Goal: Information Seeking & Learning: Learn about a topic

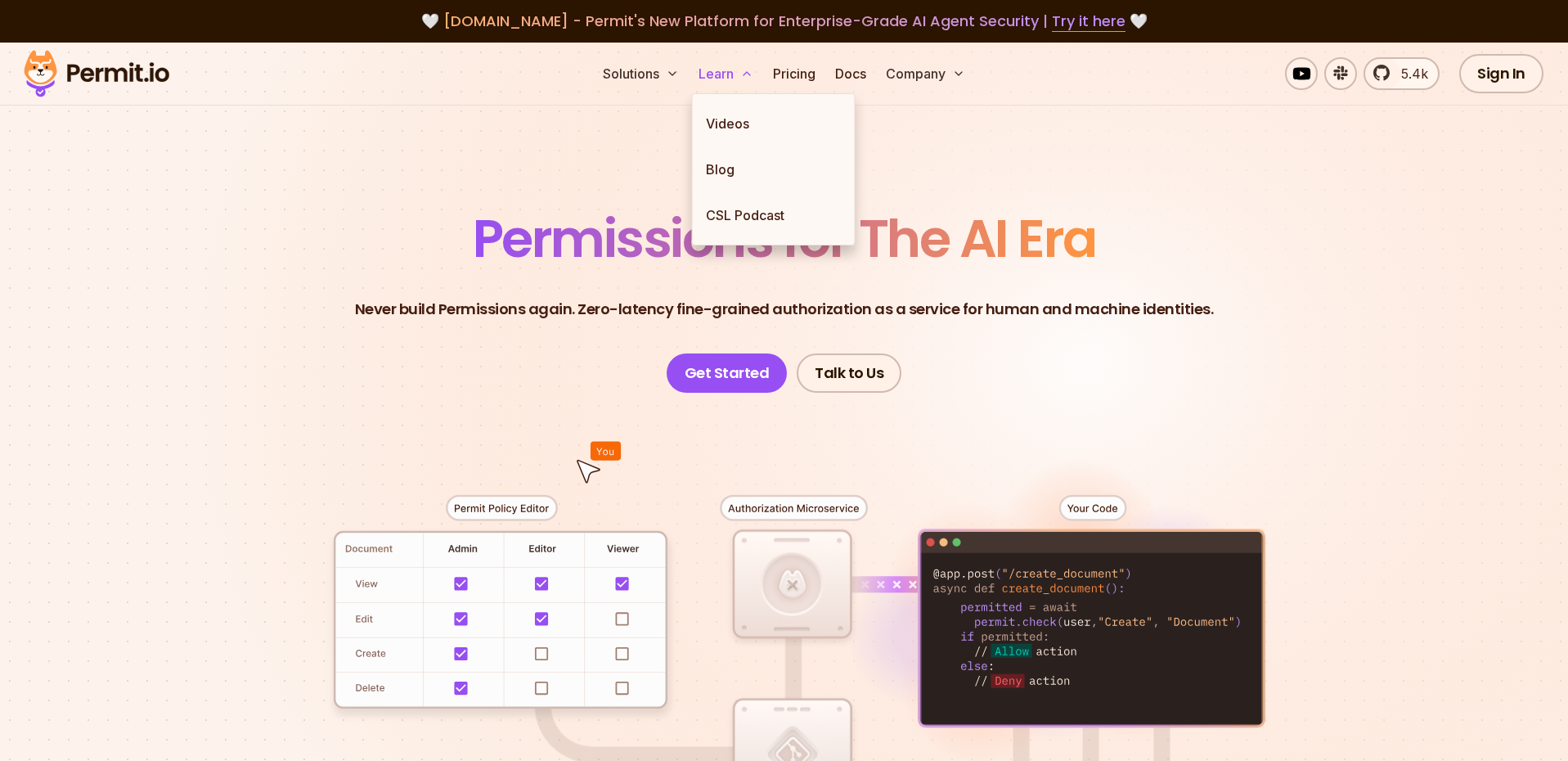
click at [720, 72] on button "Learn" at bounding box center [726, 73] width 68 height 33
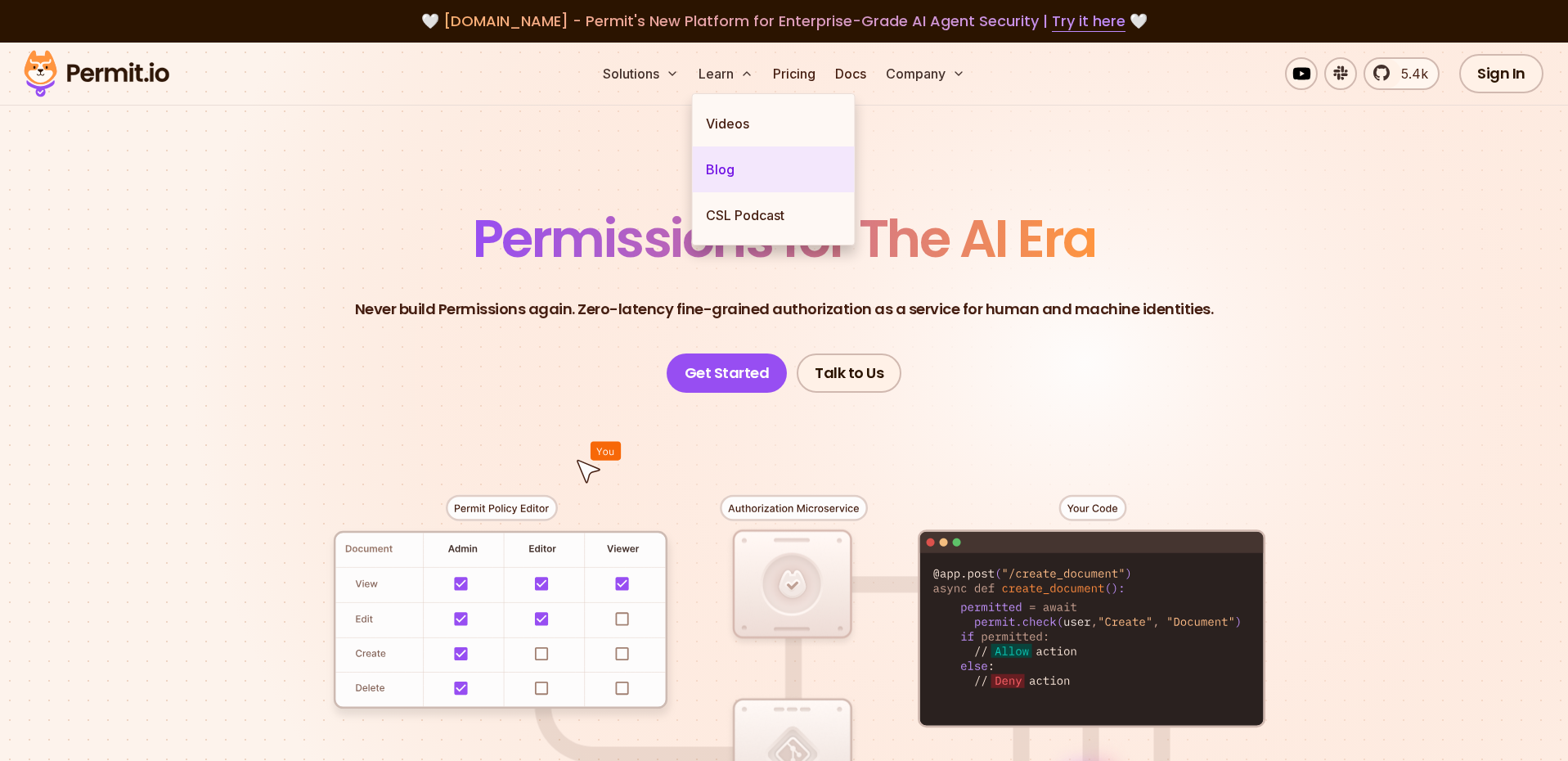
click at [724, 161] on link "Blog" at bounding box center [774, 169] width 162 height 46
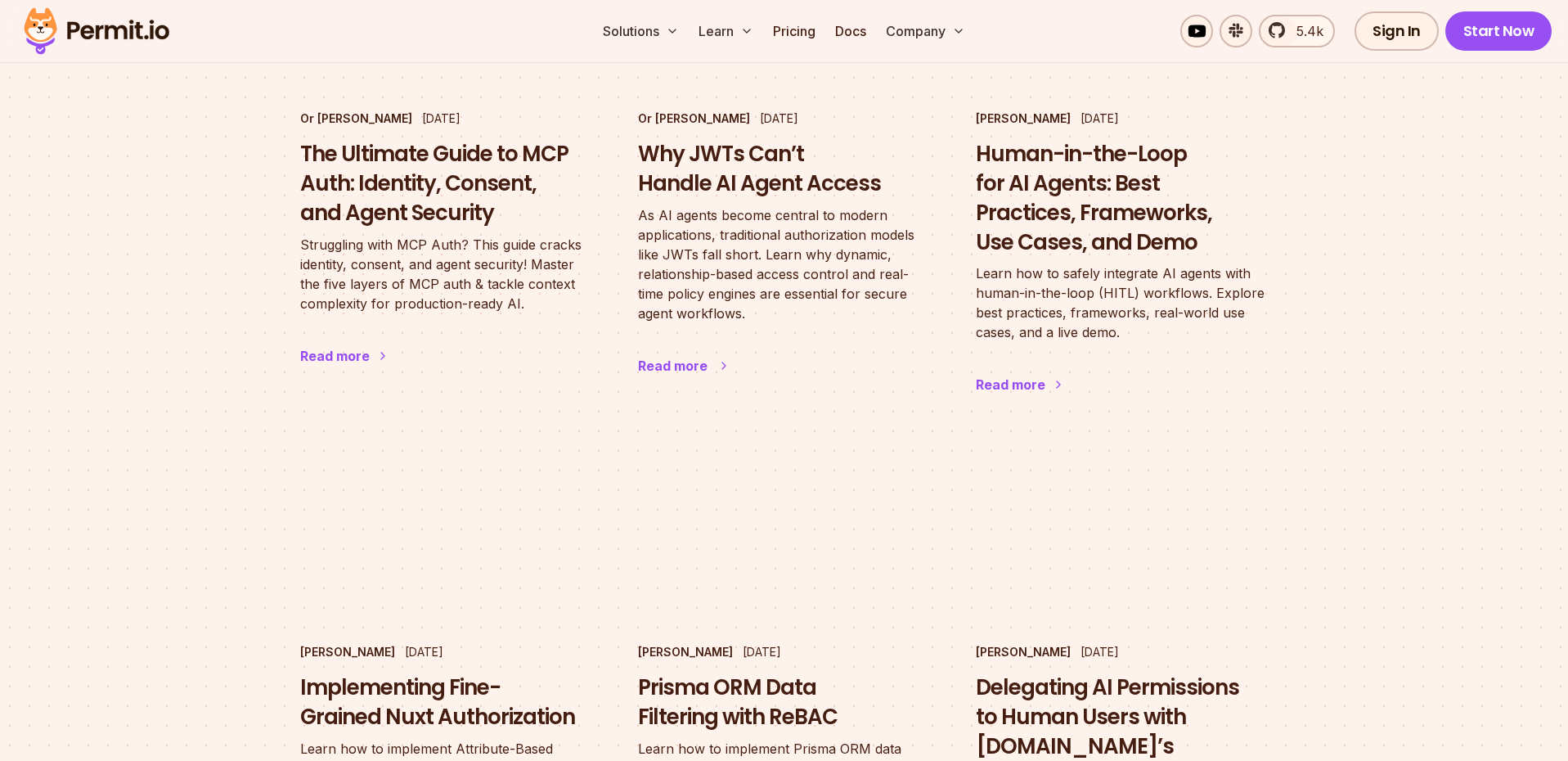
scroll to position [1234, 0]
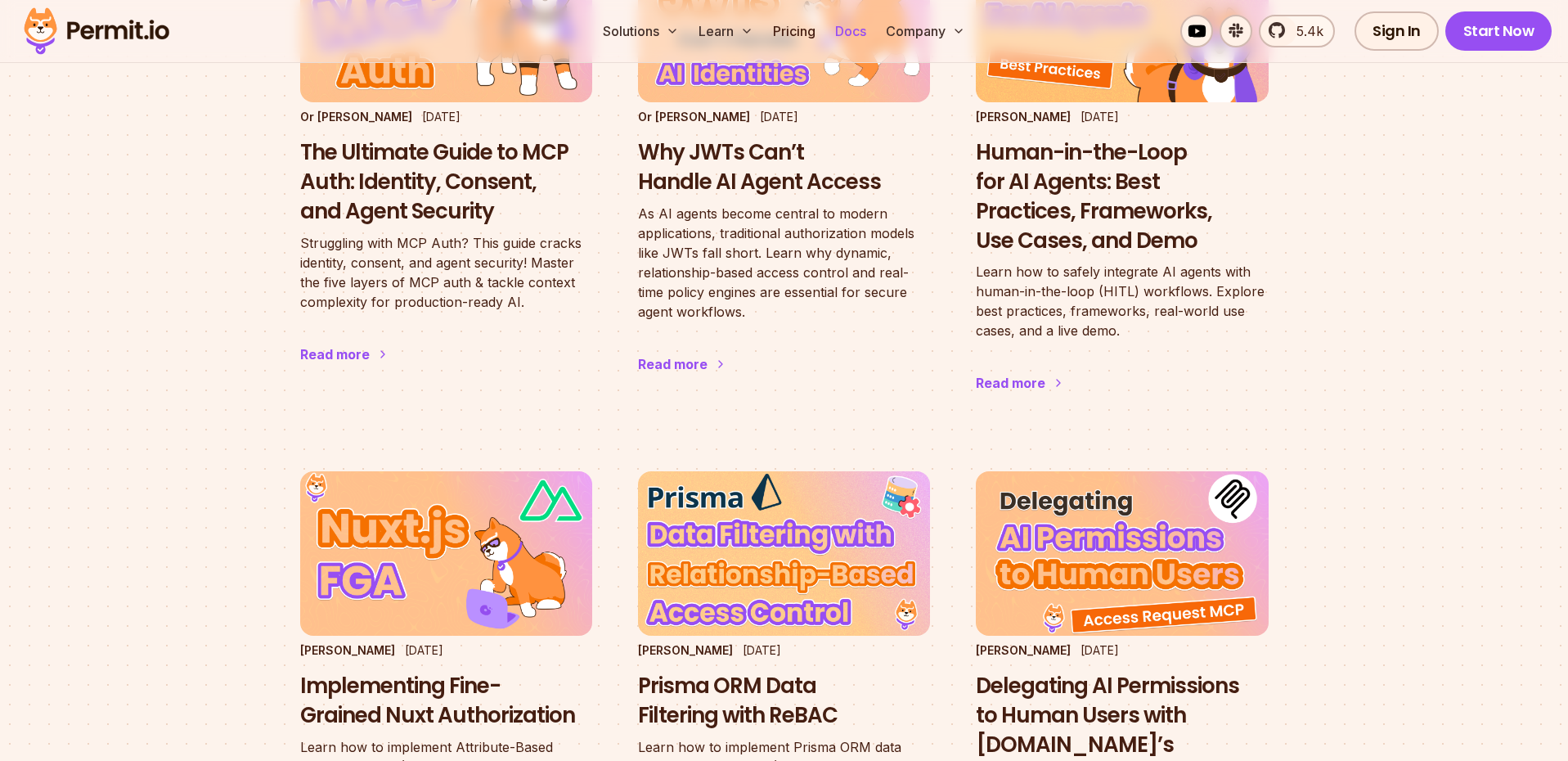
click at [854, 27] on link "Docs" at bounding box center [850, 31] width 44 height 33
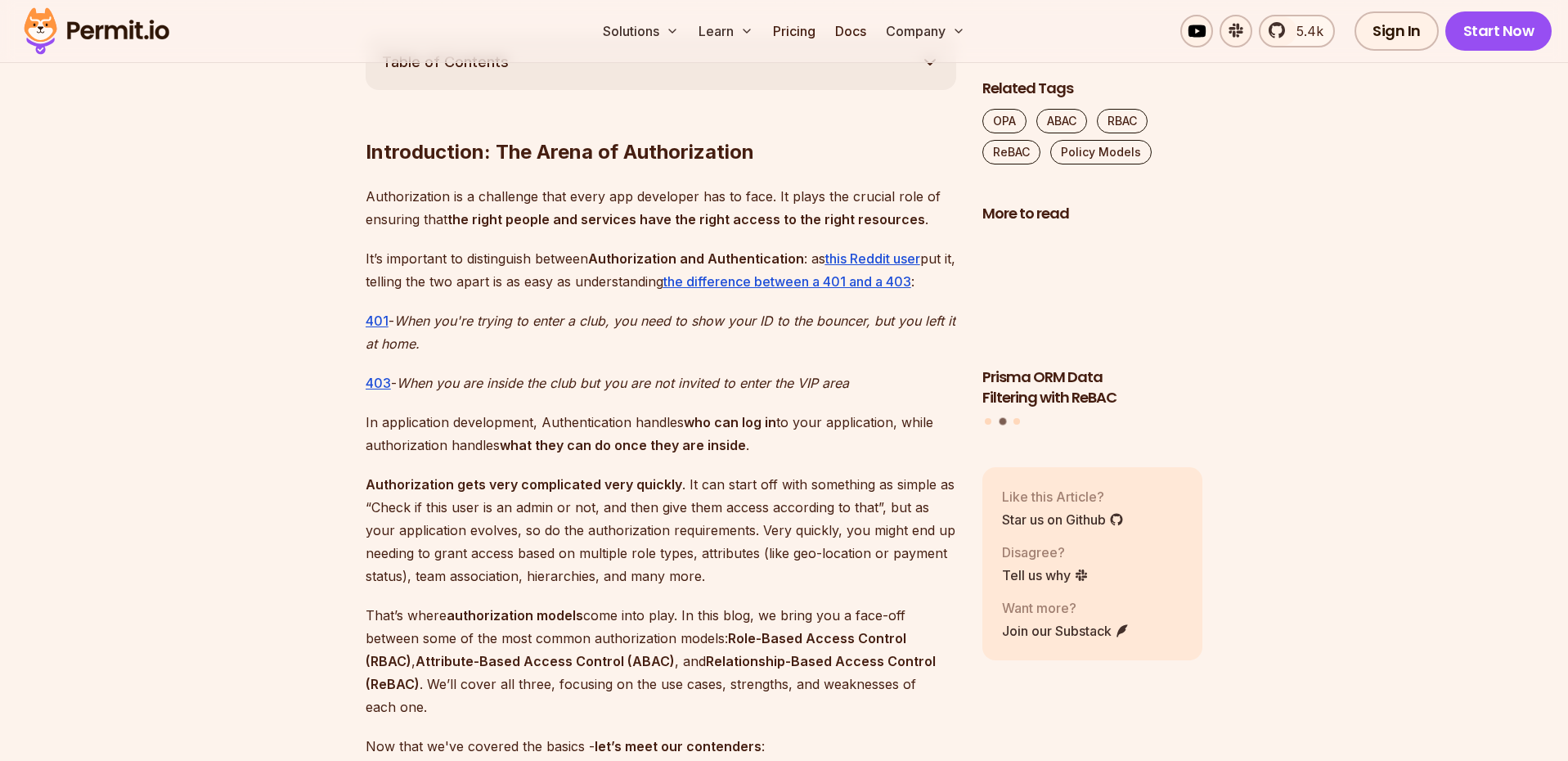
scroll to position [936, 0]
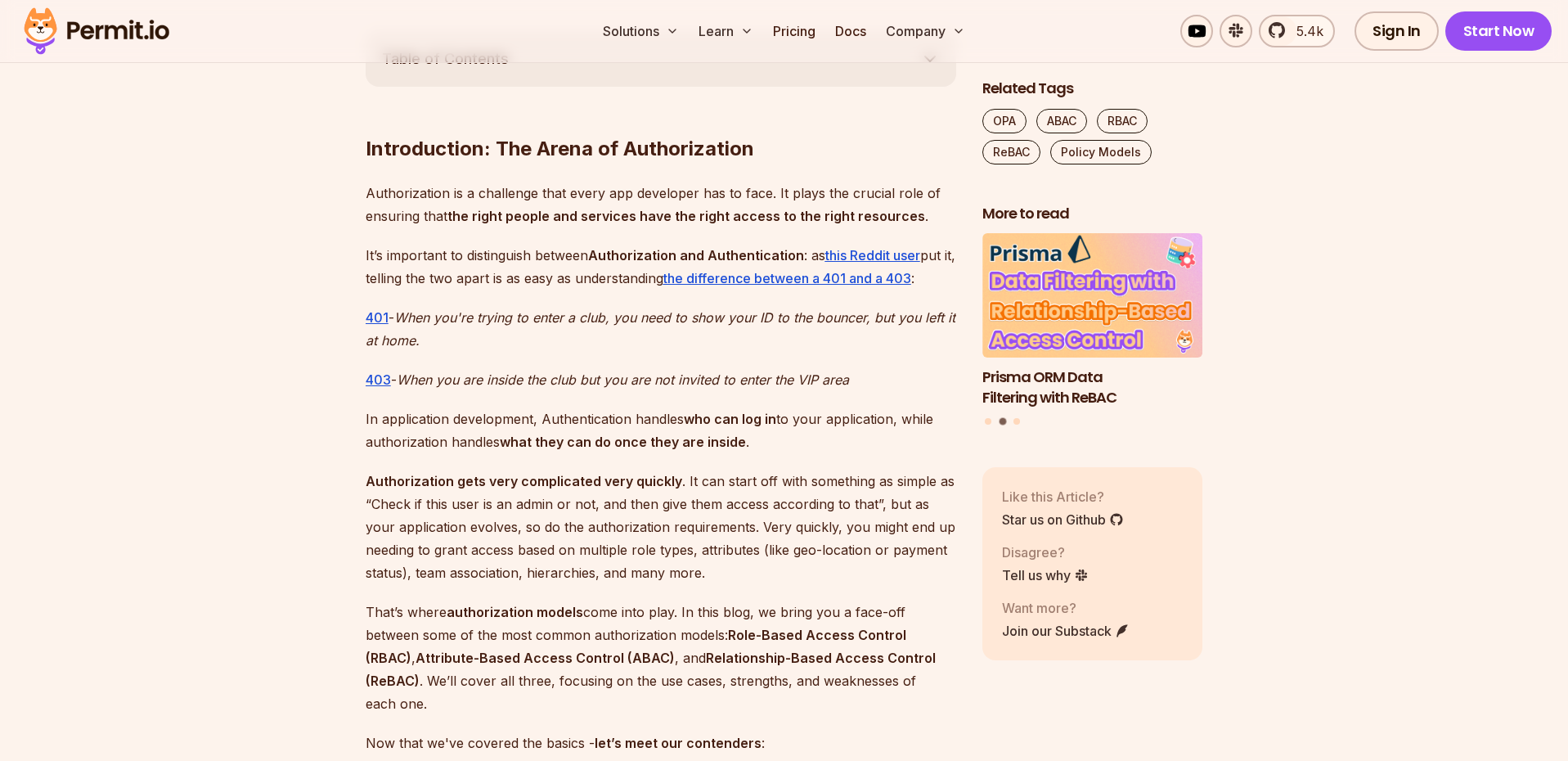
click at [680, 274] on p "It’s important to distinguish between Authorization and Authentication : as thi…" at bounding box center [661, 267] width 591 height 46
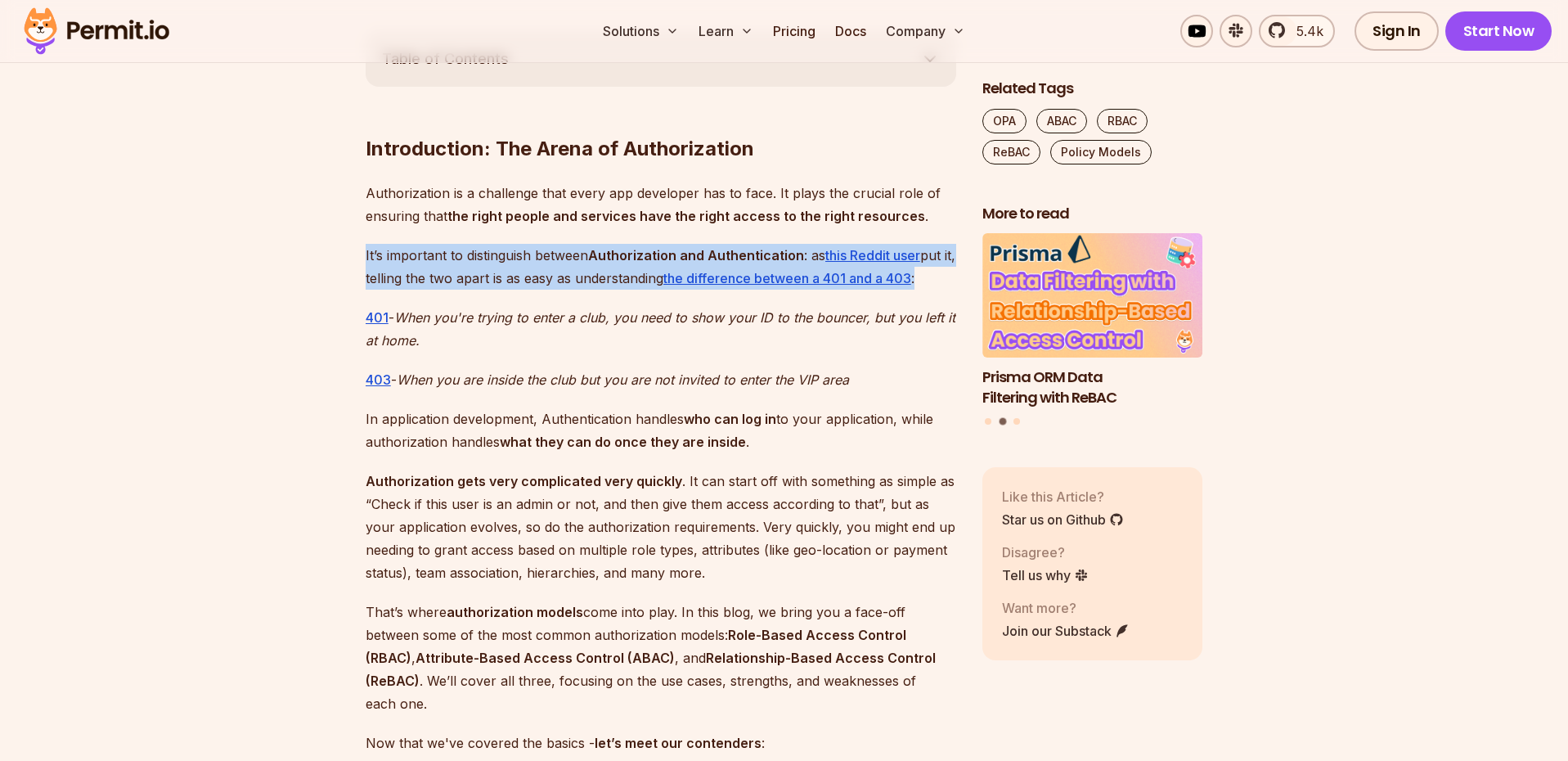
click at [546, 277] on p "It’s important to distinguish between Authorization and Authentication : as thi…" at bounding box center [661, 267] width 591 height 46
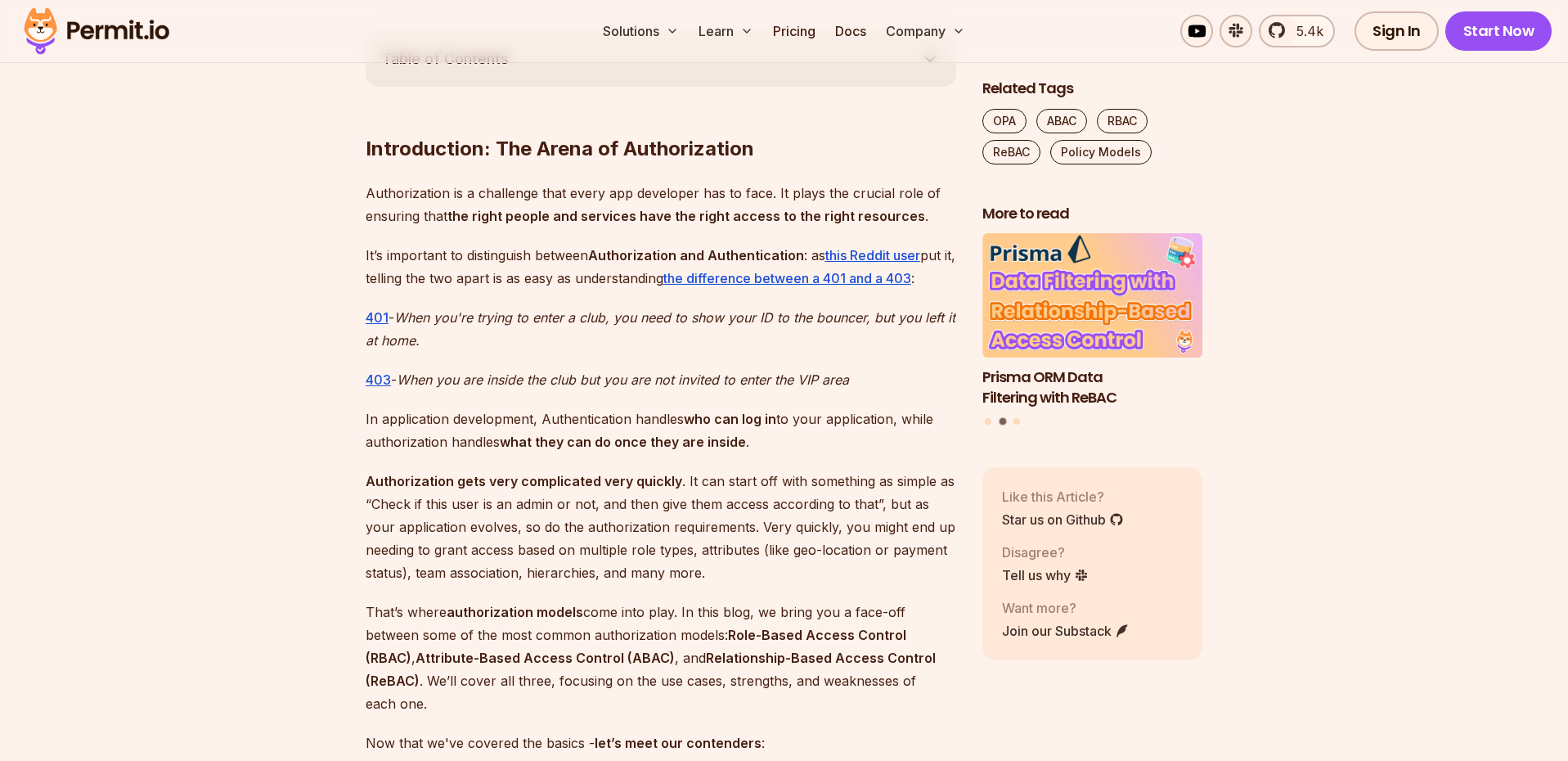
click at [546, 277] on p "It’s important to distinguish between Authorization and Authentication : as thi…" at bounding box center [661, 267] width 591 height 46
click at [536, 336] on p "401 - When you're trying to enter a club, you need to show your ID to the bounc…" at bounding box center [661, 329] width 591 height 46
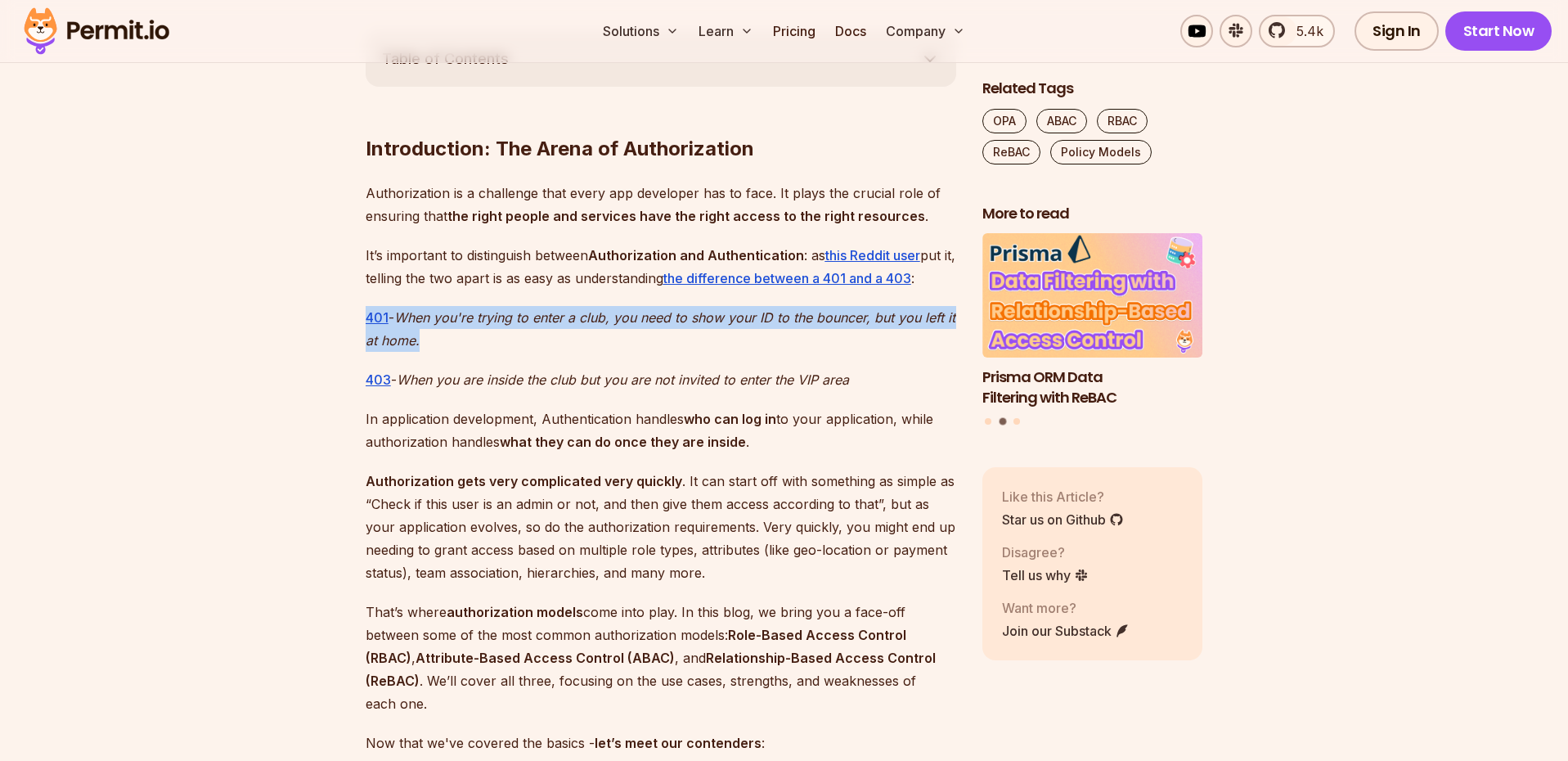
click at [455, 340] on p "401 - When you're trying to enter a club, you need to show your ID to the bounc…" at bounding box center [661, 329] width 591 height 46
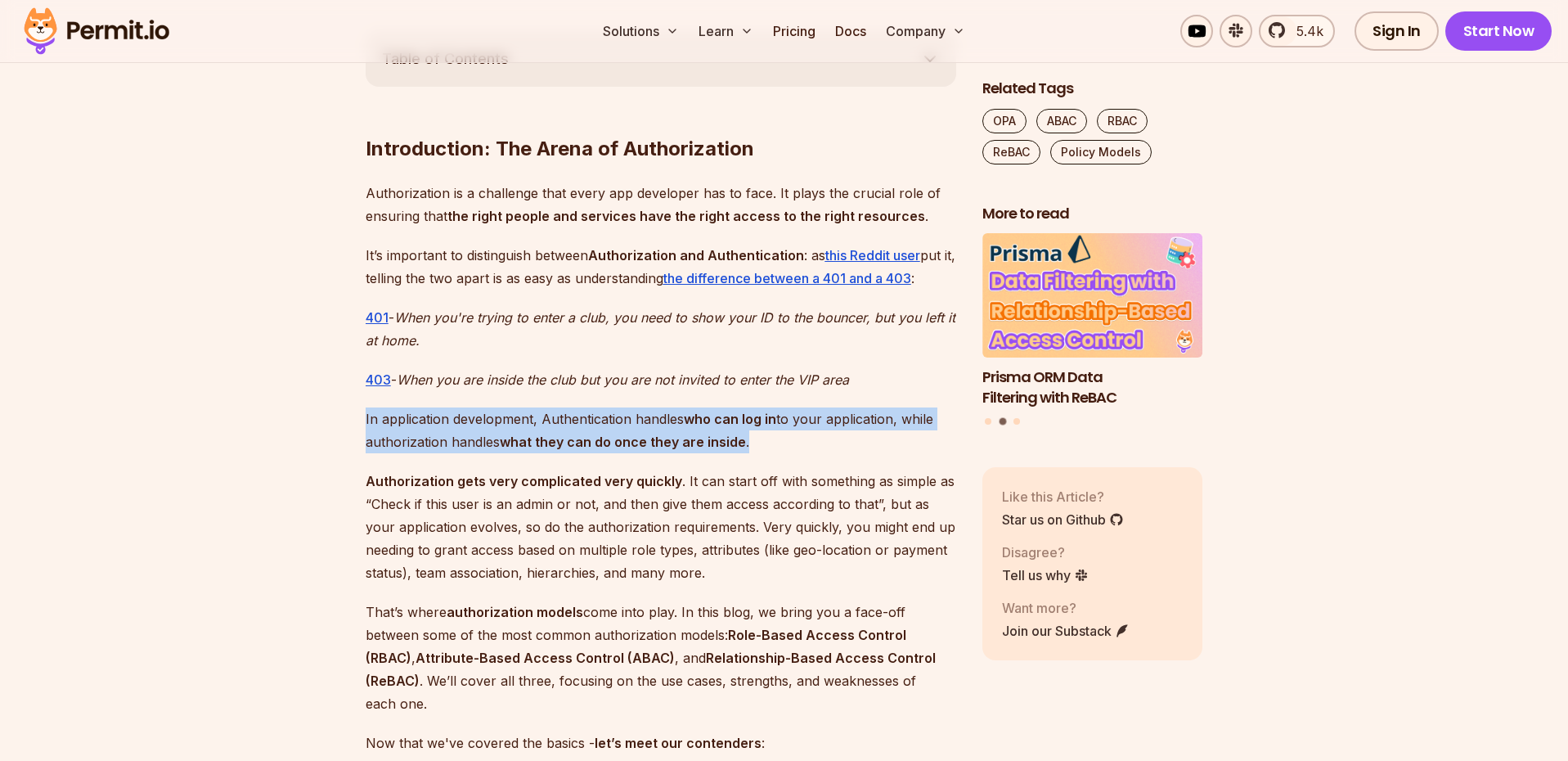
click at [436, 383] on em "When you are inside the club but you are not invited to enter the VIP area" at bounding box center [623, 380] width 453 height 16
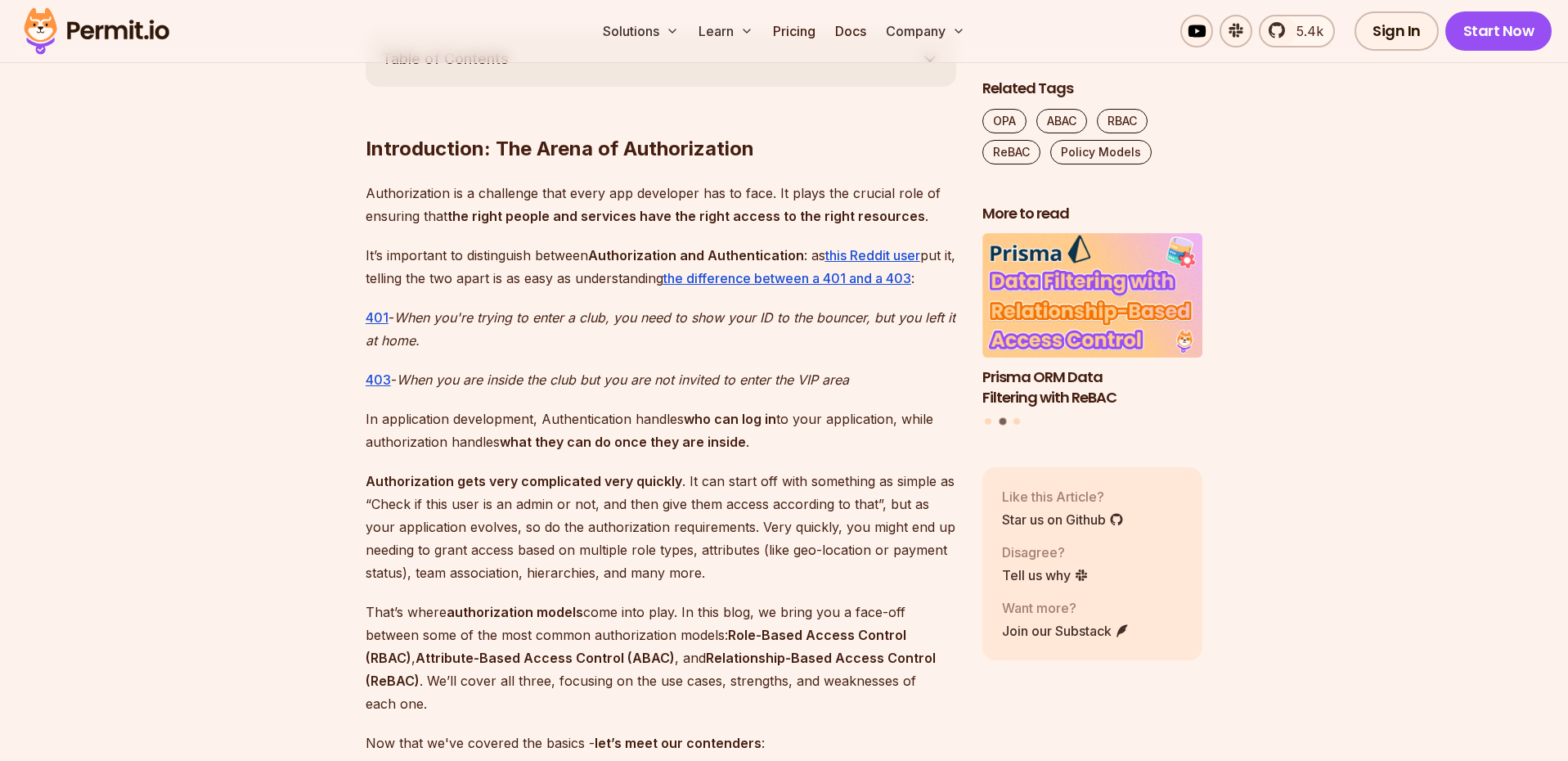
click at [436, 383] on em "When you are inside the club but you are not invited to enter the VIP area" at bounding box center [623, 380] width 453 height 16
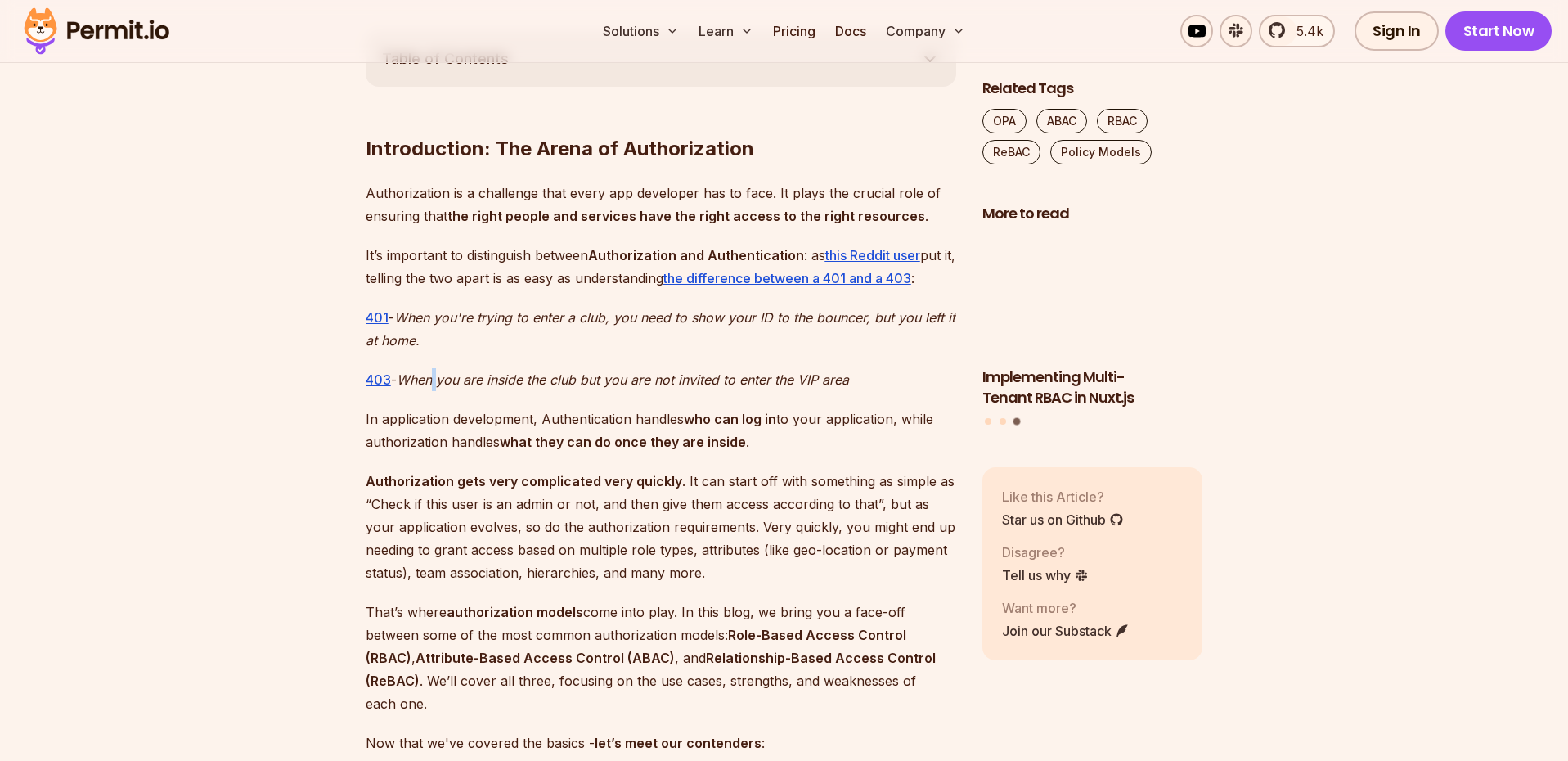
click at [436, 383] on em "When you are inside the club but you are not invited to enter the VIP area" at bounding box center [623, 380] width 453 height 16
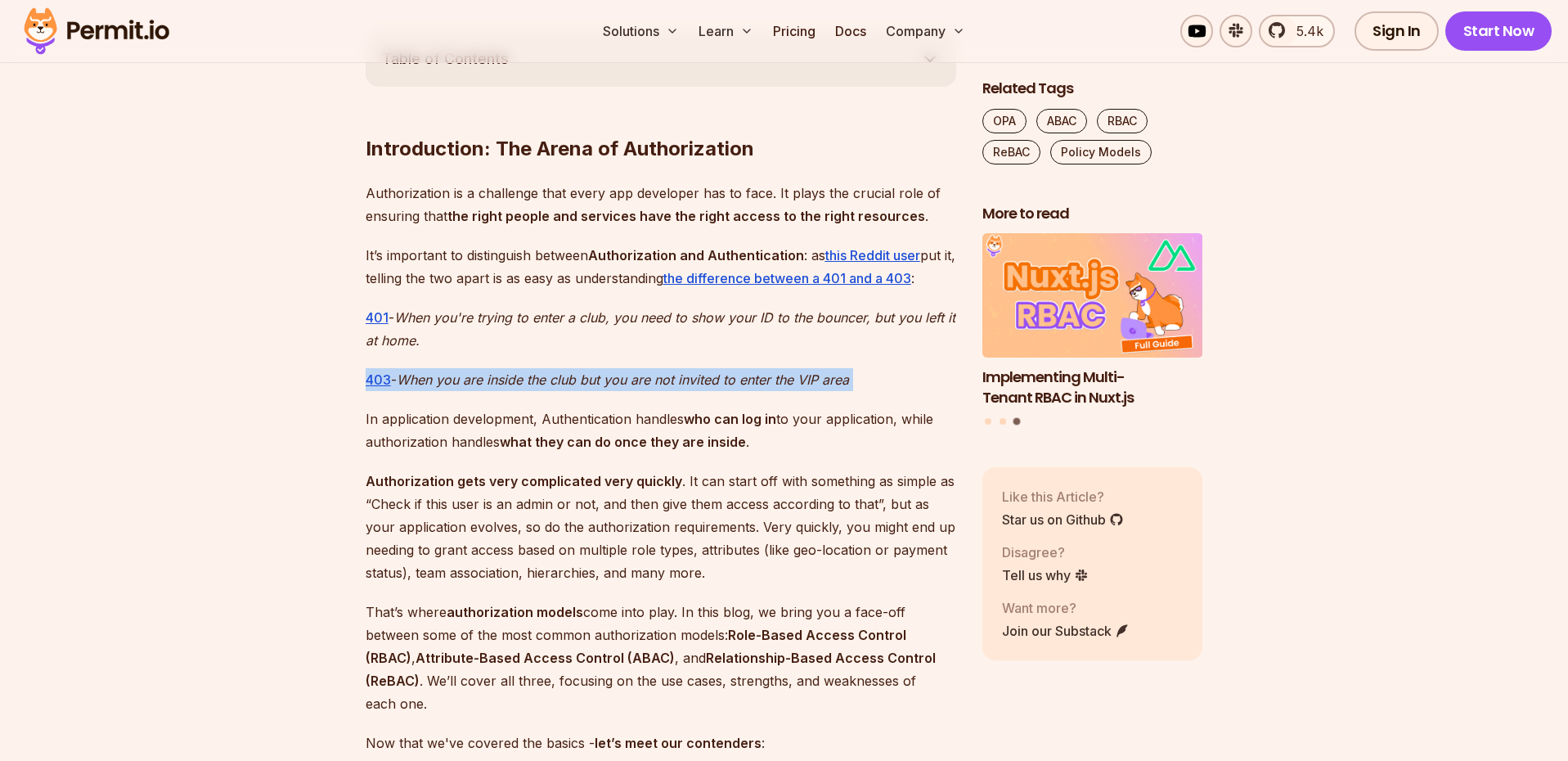
click at [510, 384] on em "When you are inside the club but you are not invited to enter the VIP area" at bounding box center [623, 380] width 453 height 16
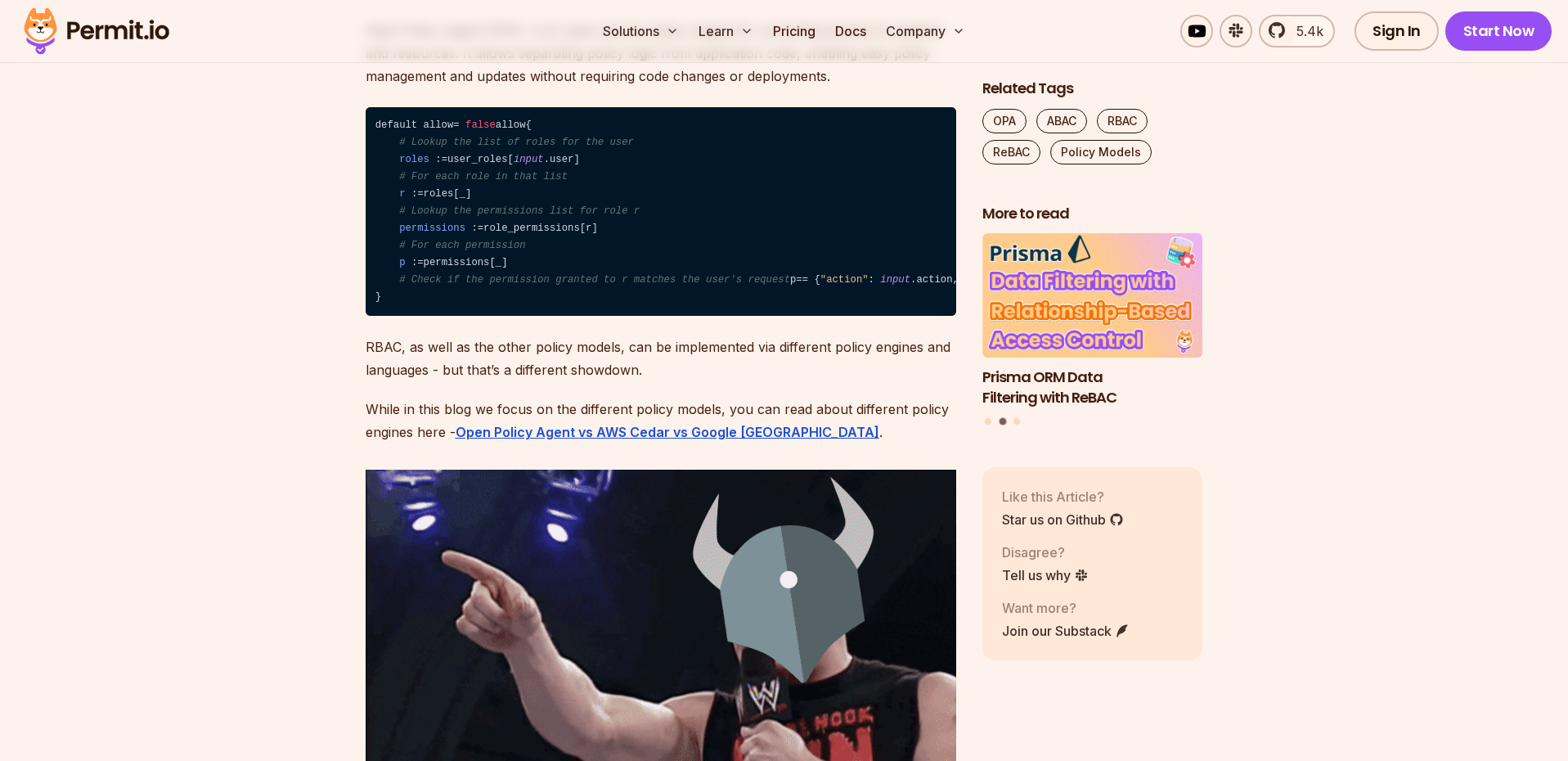
scroll to position [2841, 0]
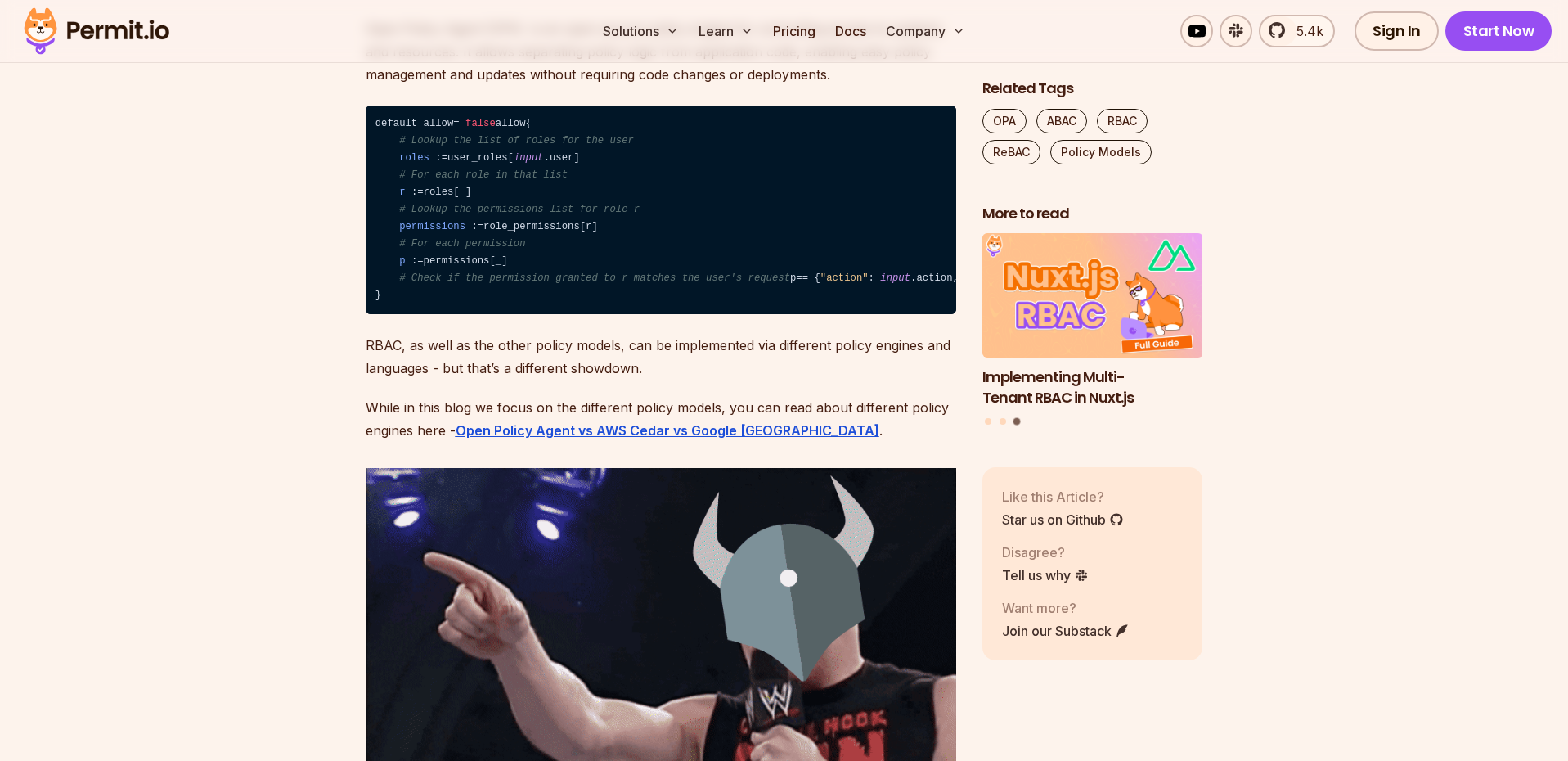
click at [379, 442] on p "While in this blog we focus on the different policy models, you can read about …" at bounding box center [661, 418] width 591 height 46
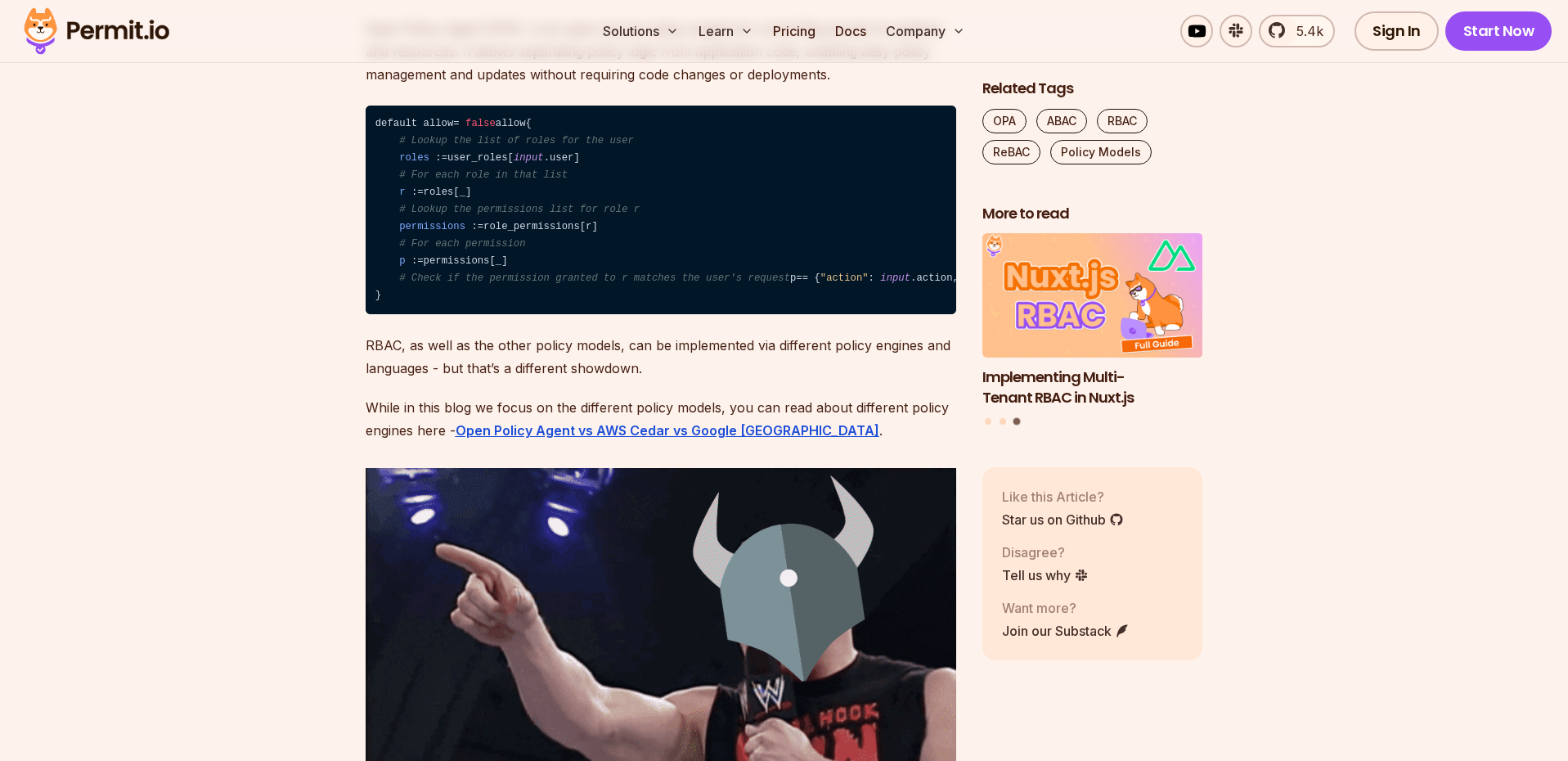
click at [379, 442] on p "While in this blog we focus on the different policy models, you can read about …" at bounding box center [661, 418] width 591 height 46
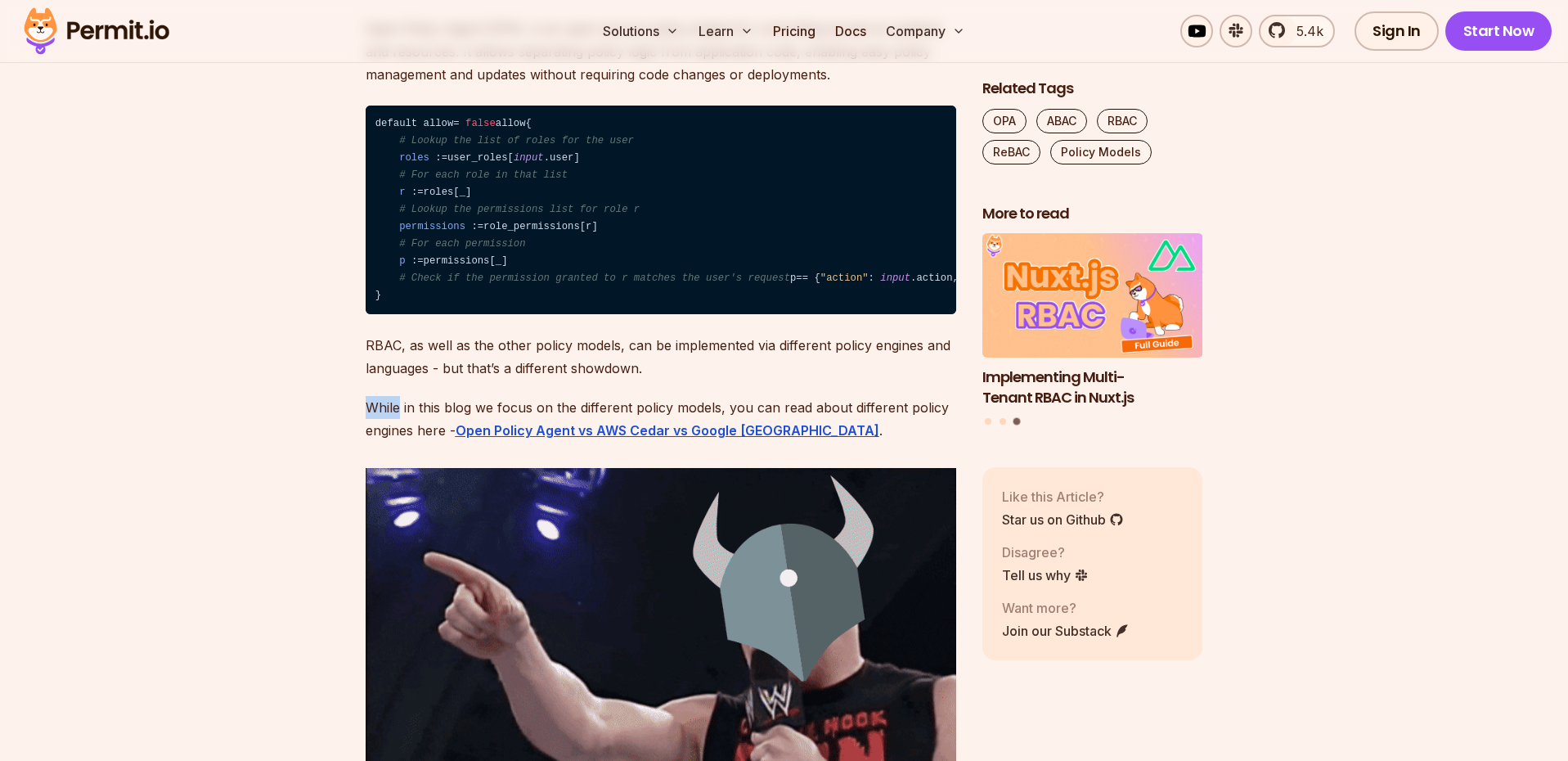
click at [405, 442] on p "While in this blog we focus on the different policy models, you can read about …" at bounding box center [661, 418] width 591 height 46
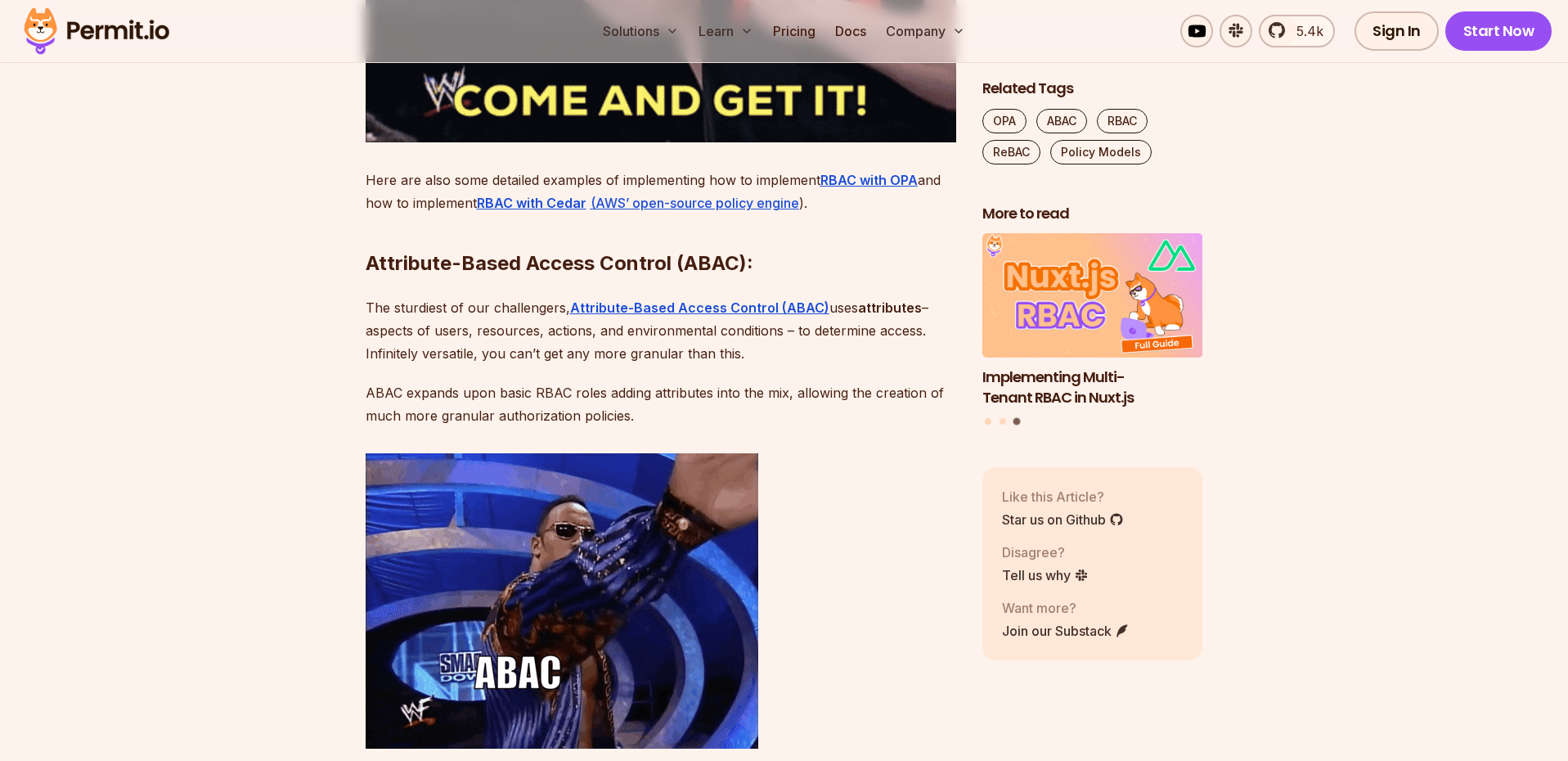
scroll to position [3607, 0]
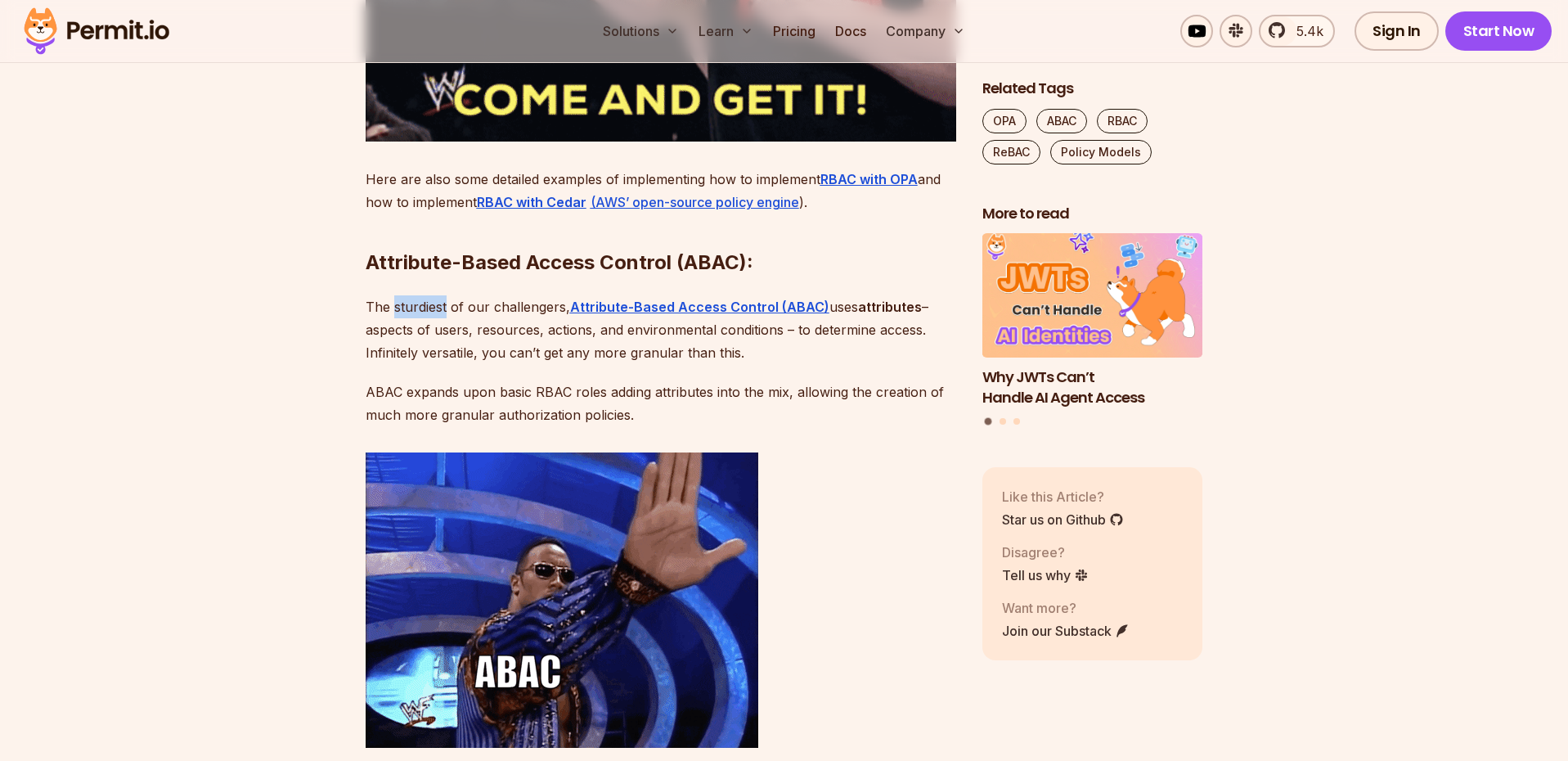
click at [492, 364] on p "The sturdiest of our challengers, Attribute-Based Access Control (ABAC) uses at…" at bounding box center [661, 330] width 591 height 69
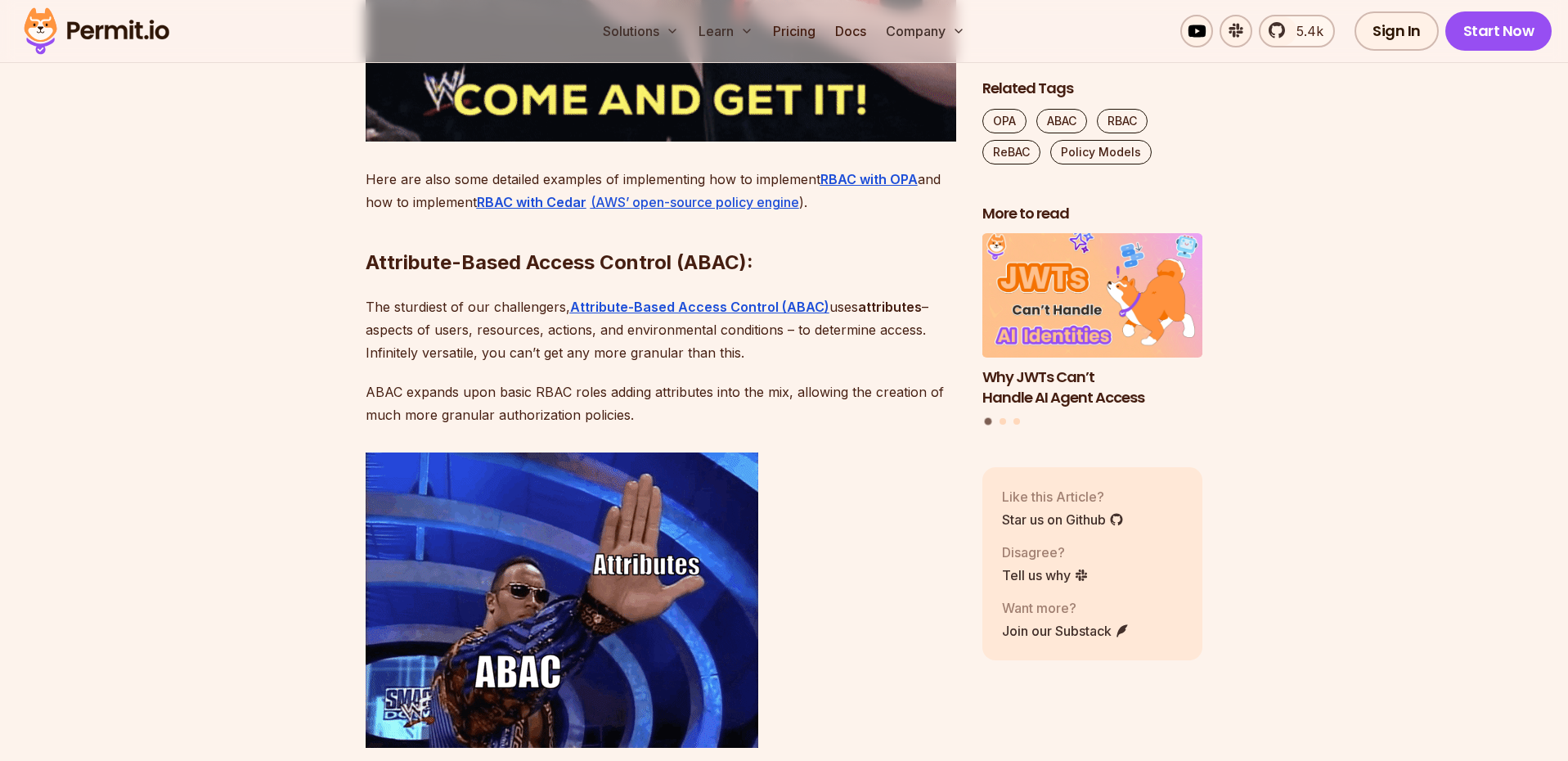
click at [492, 364] on p "The sturdiest of our challengers, Attribute-Based Access Control (ABAC) uses at…" at bounding box center [661, 330] width 591 height 69
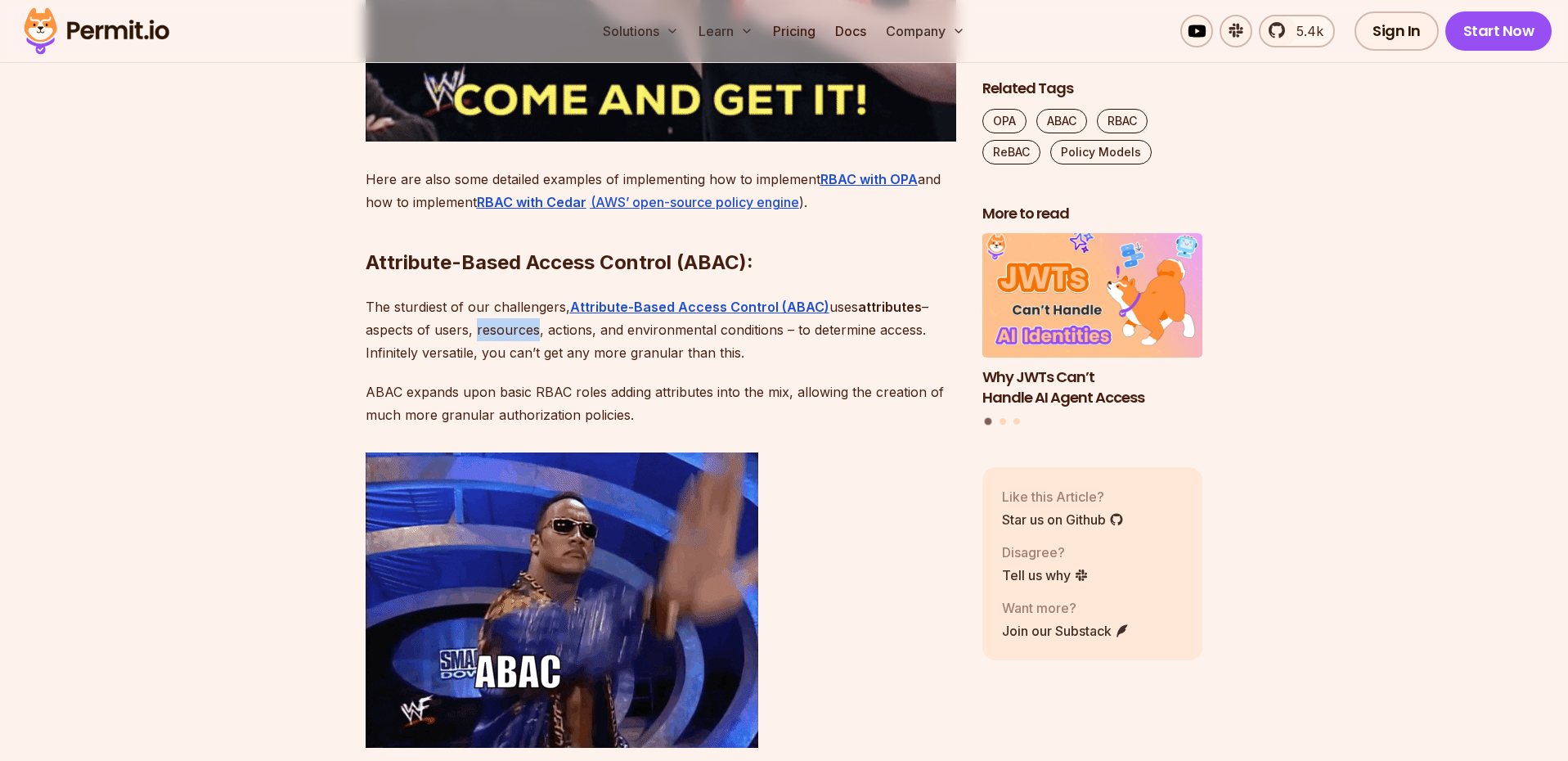
click at [461, 364] on p "The sturdiest of our challengers, Attribute-Based Access Control (ABAC) uses at…" at bounding box center [661, 330] width 591 height 69
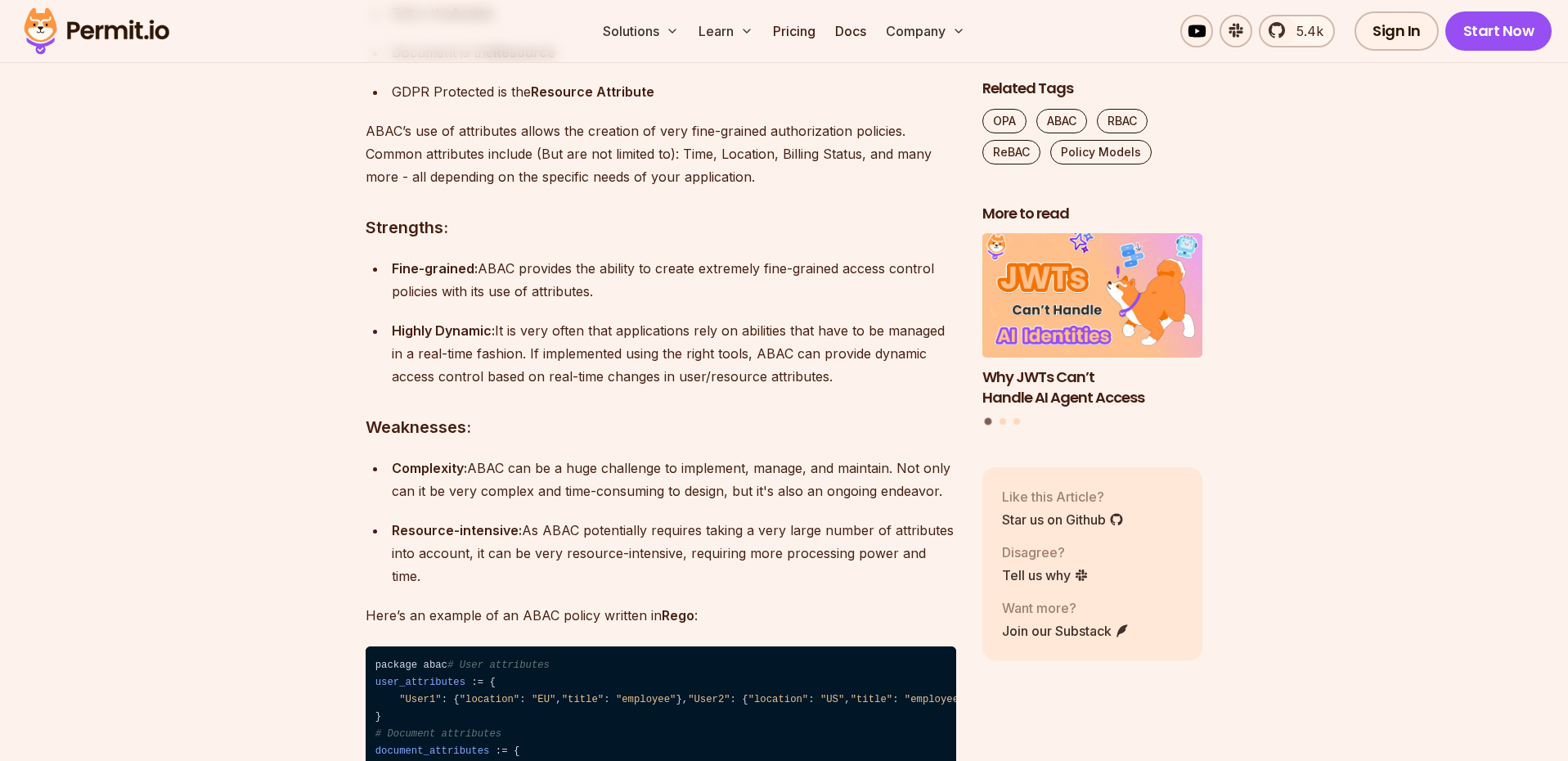
scroll to position [4578, 0]
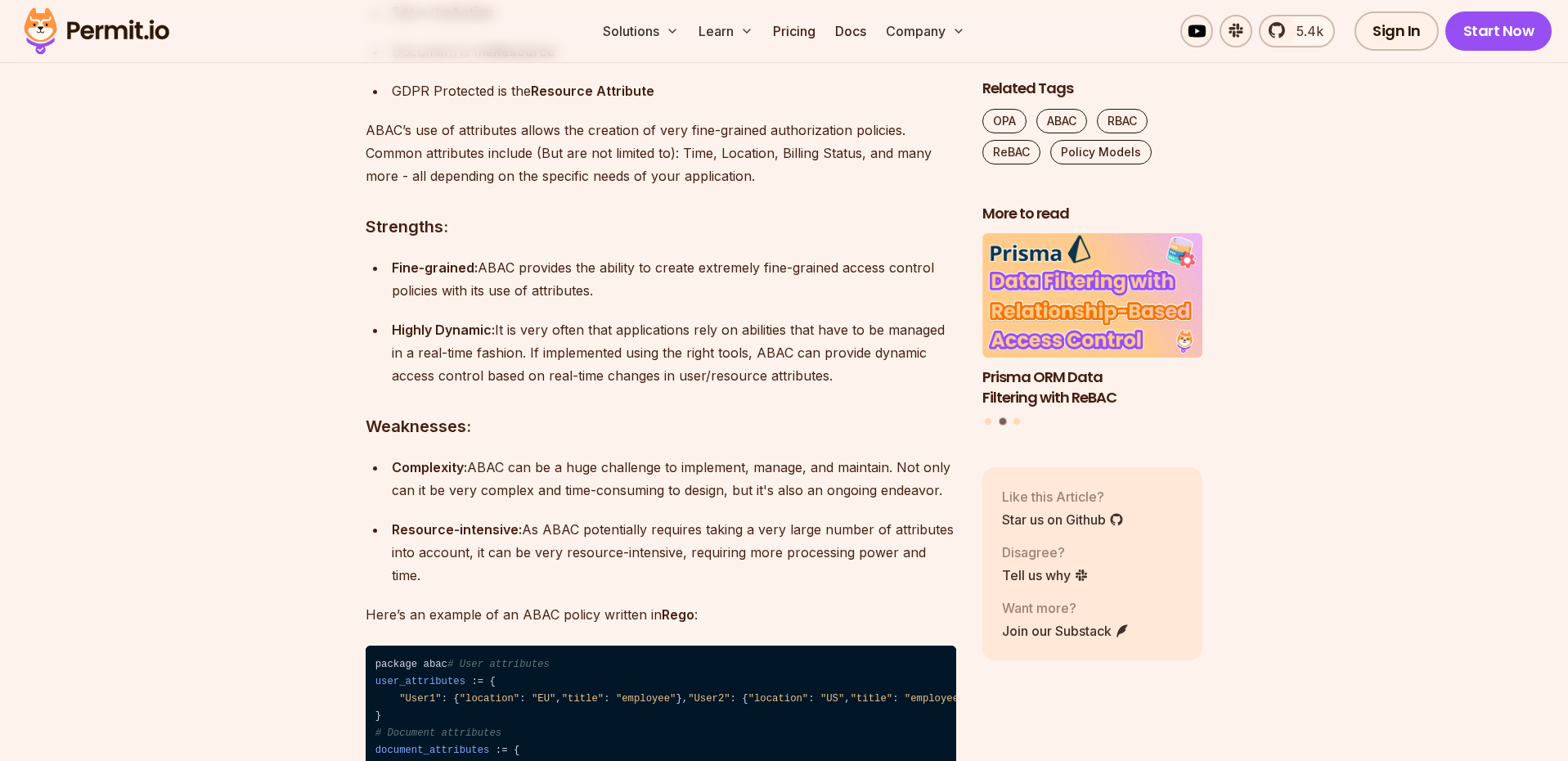
click at [715, 573] on ul "Complexity: ABAC can be a huge challenge to implement, manage, and maintain. No…" at bounding box center [661, 521] width 591 height 131
click at [719, 587] on div "Resource-intensive: As ABAC potentially requires taking a very large number of …" at bounding box center [674, 552] width 565 height 69
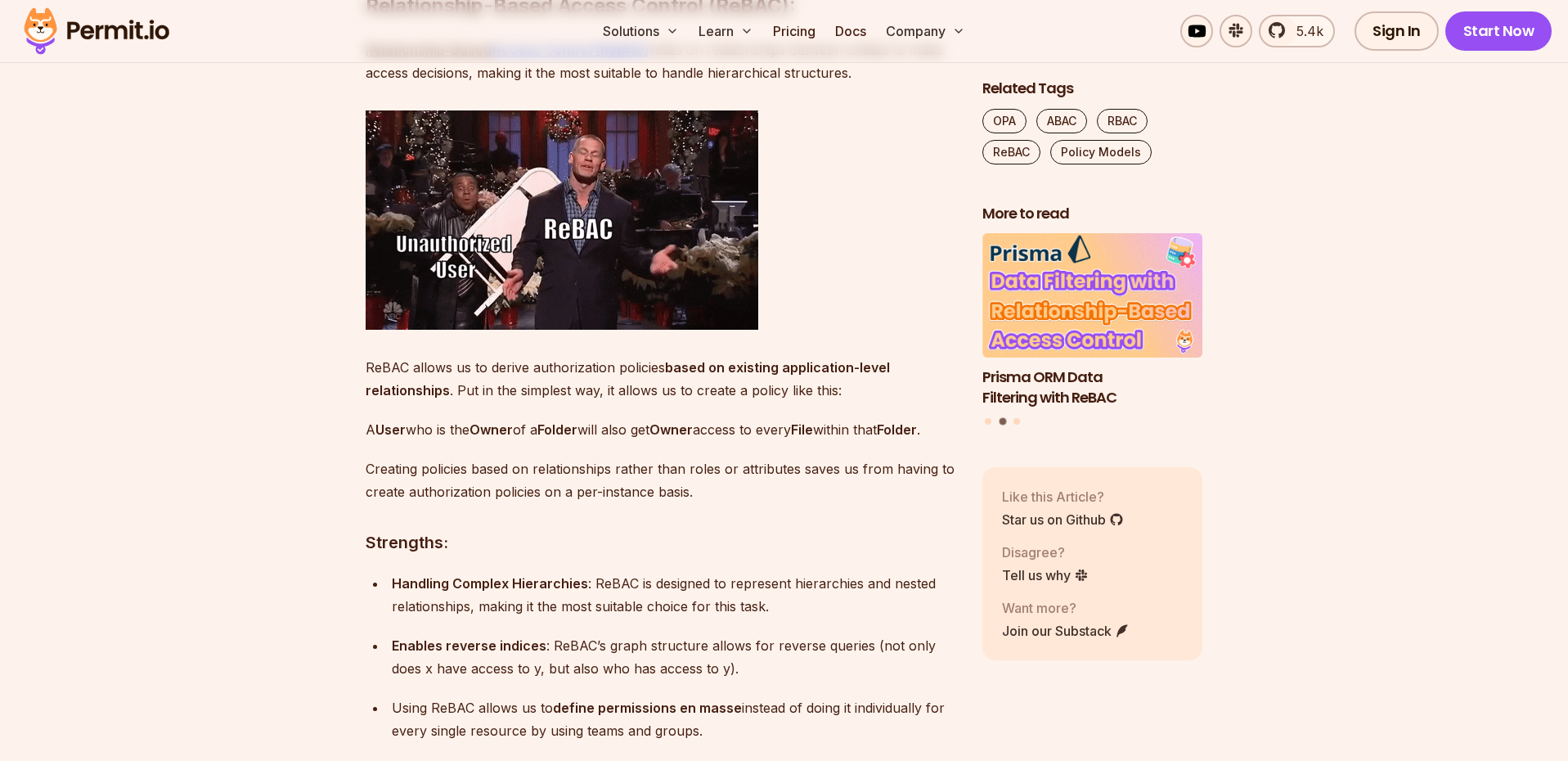
scroll to position [5745, 0]
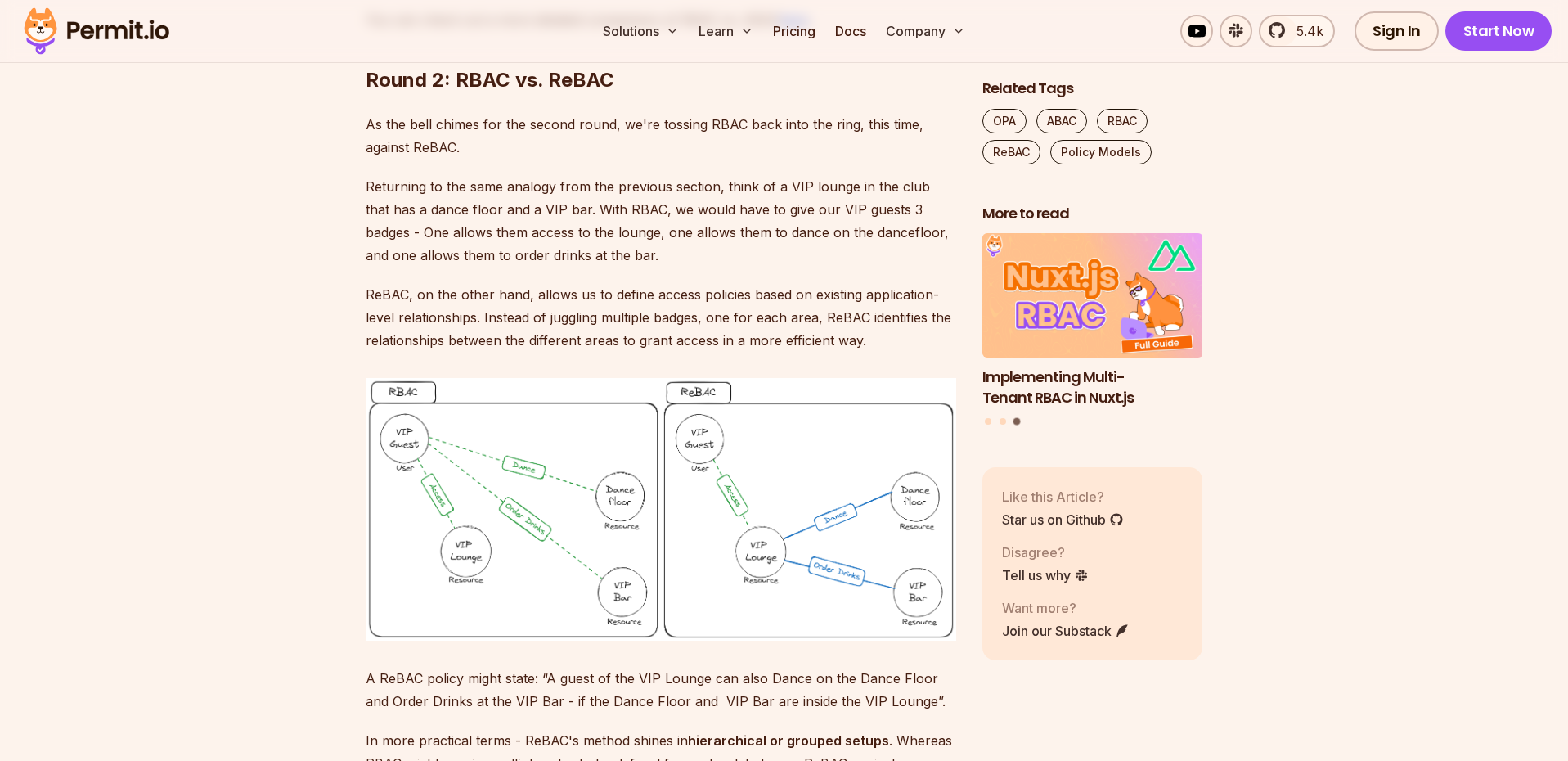
scroll to position [7882, 0]
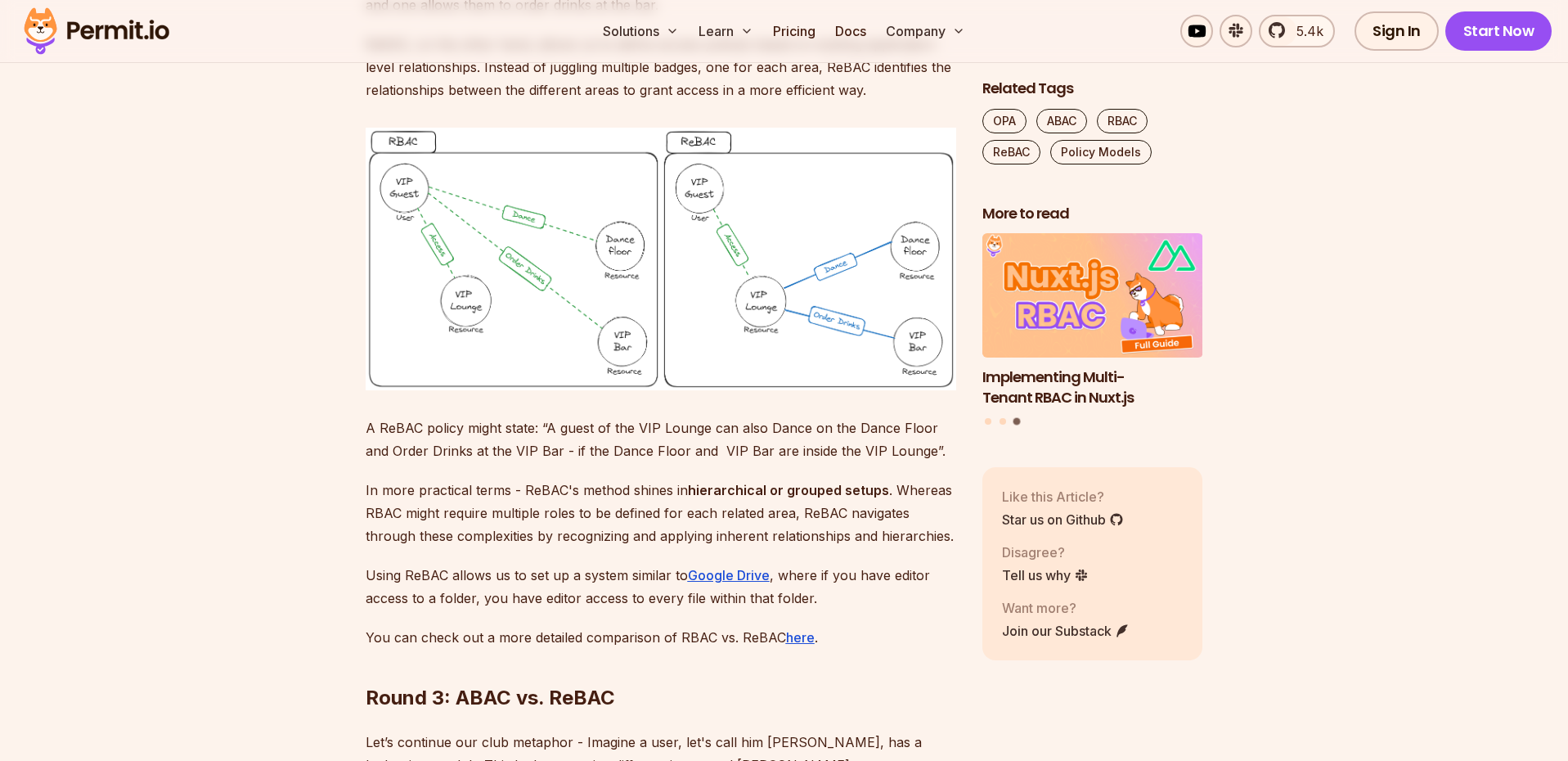
scroll to position [8132, 0]
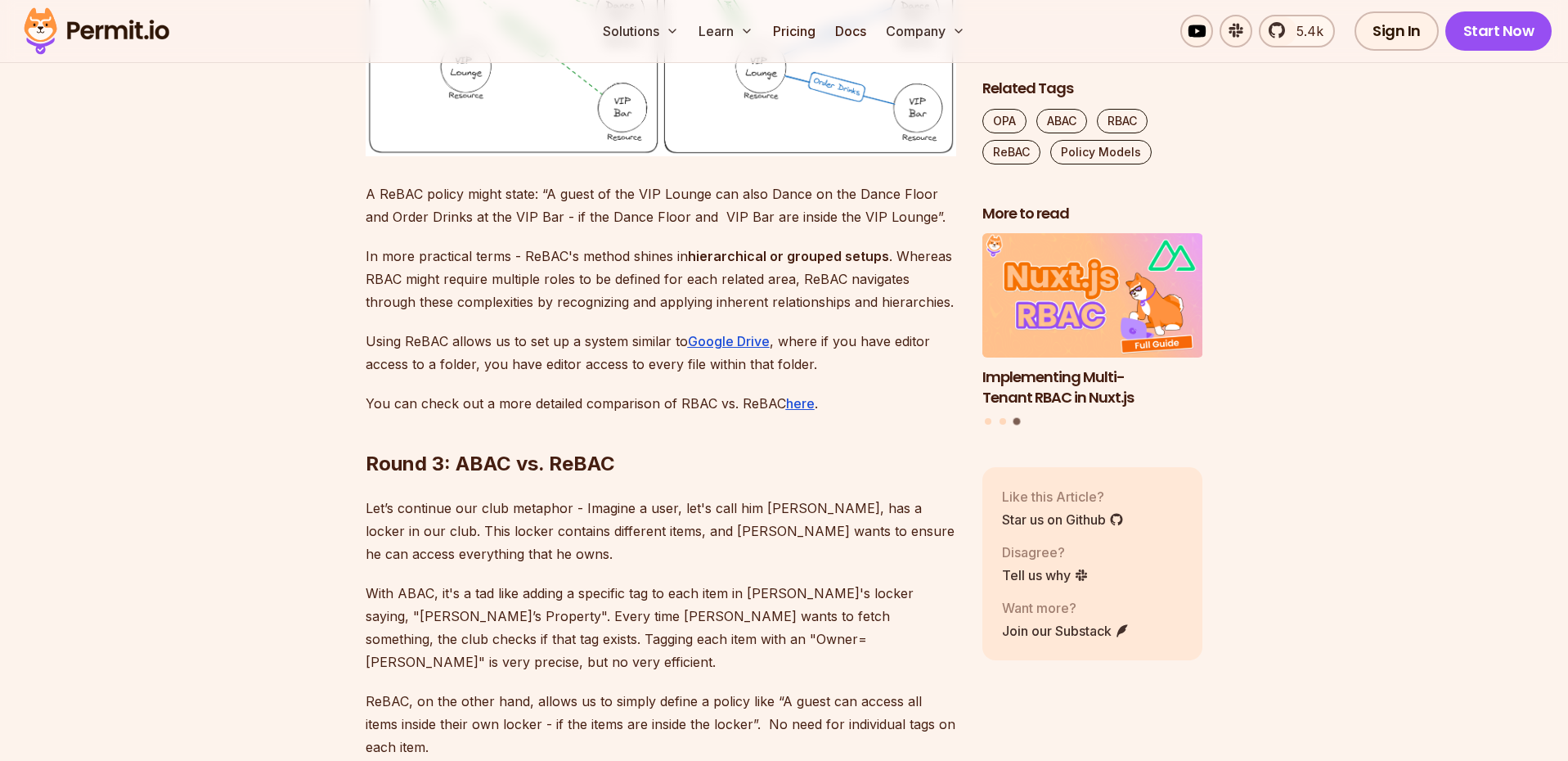
scroll to position [8367, 0]
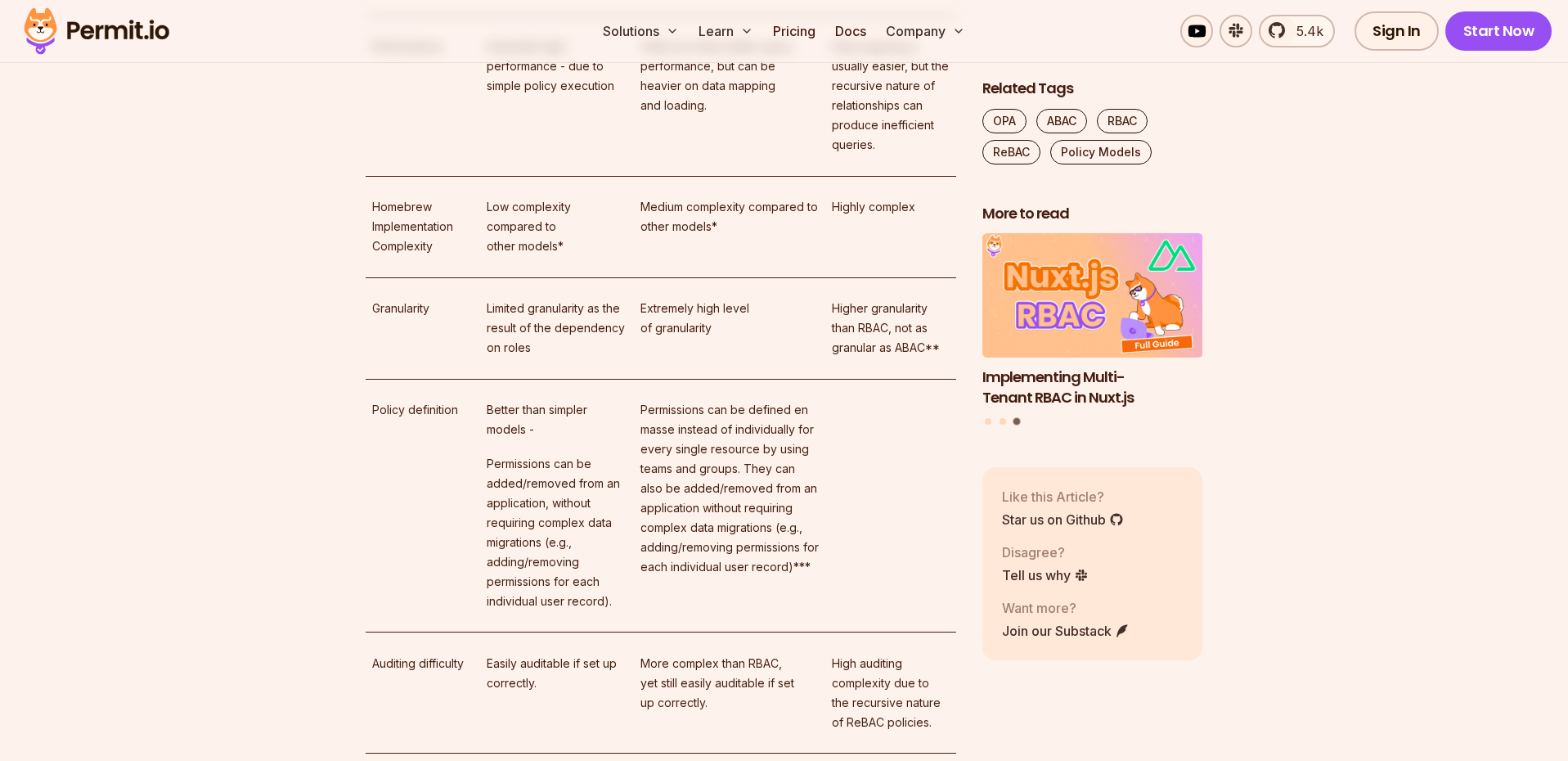
scroll to position [10207, 0]
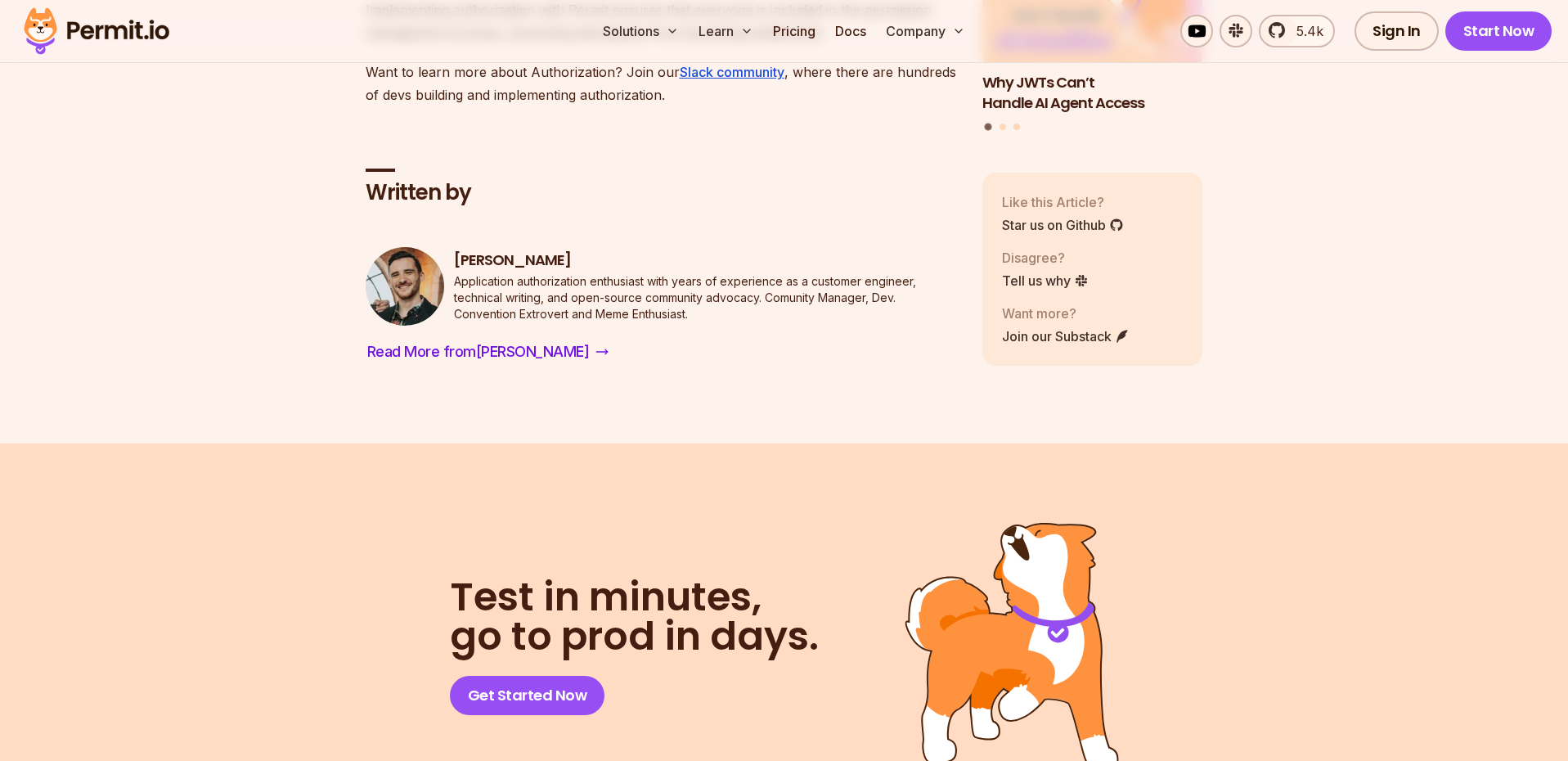
scroll to position [12726, 0]
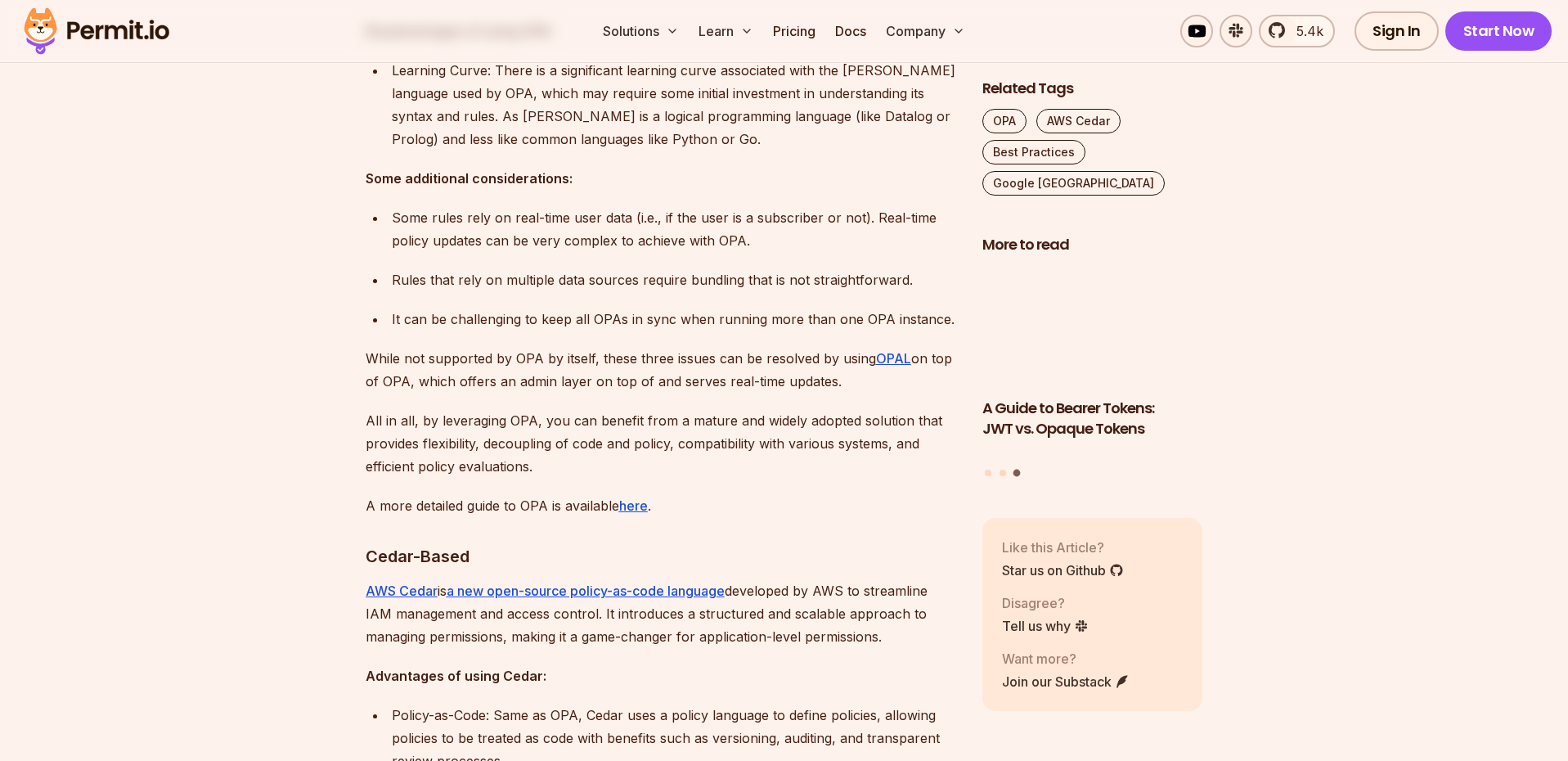
scroll to position [1874, 0]
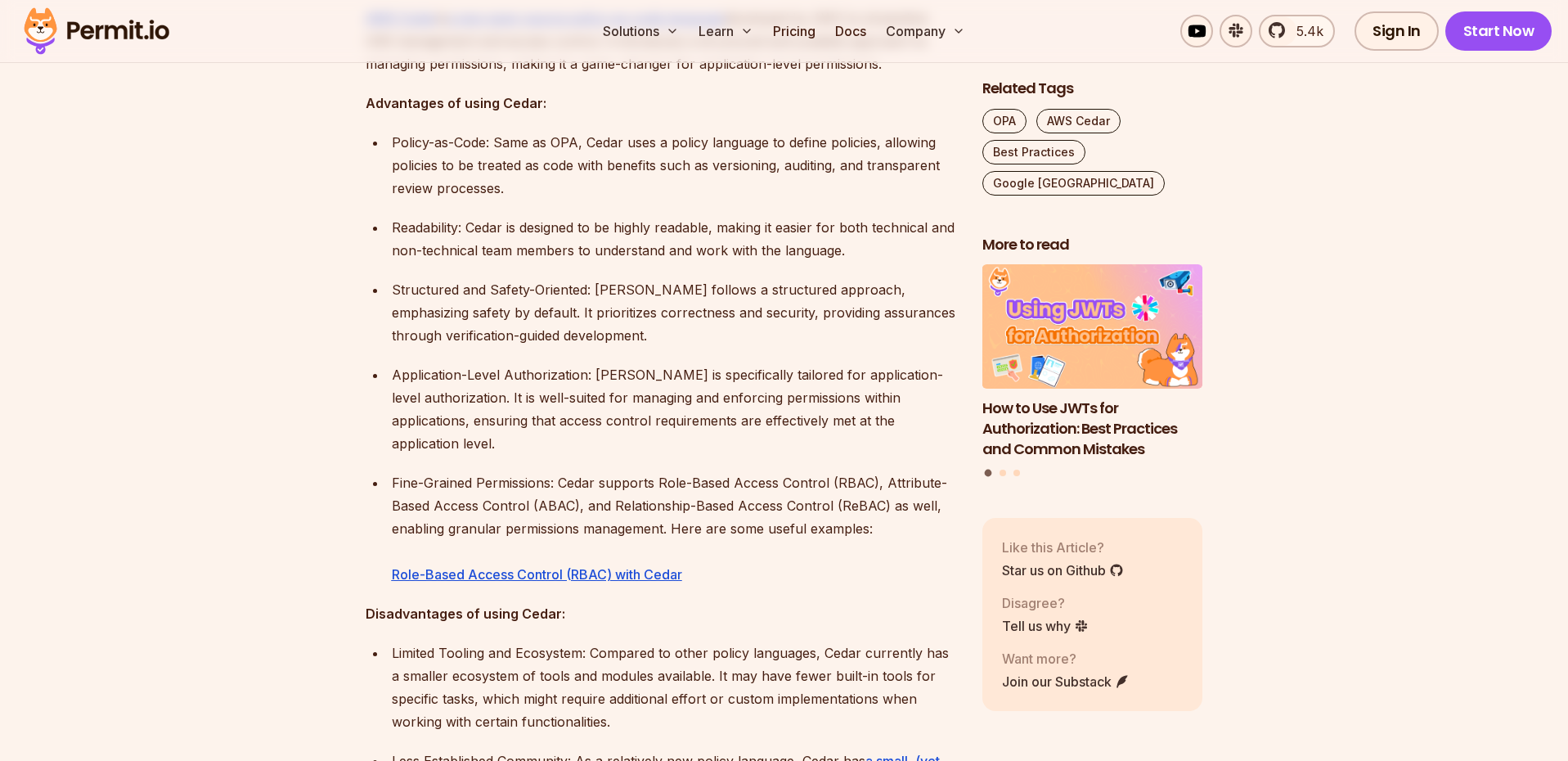
scroll to position [2414, 0]
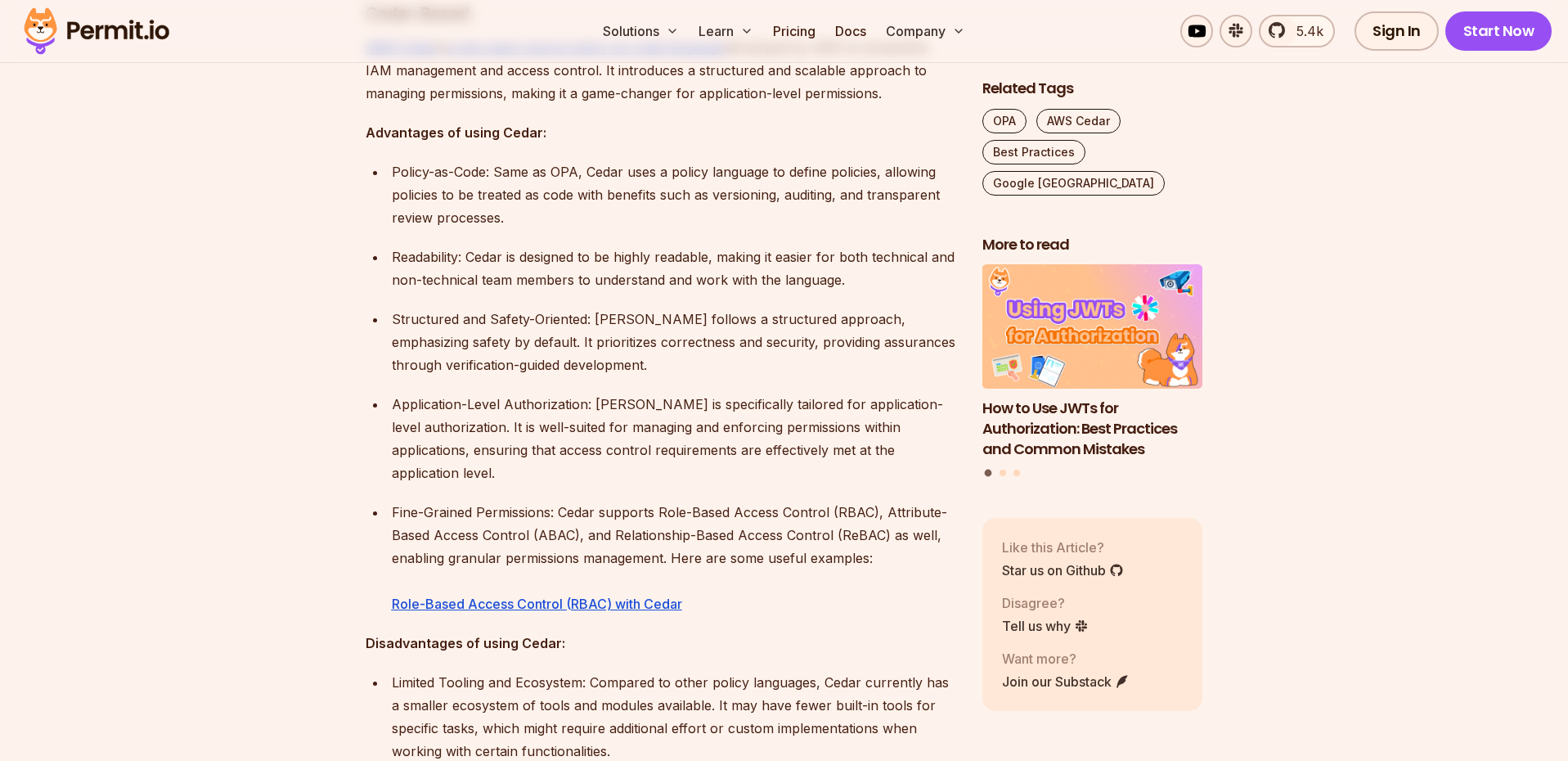
click at [511, 393] on p "Application-Level Authorization: Cedar is specifically tailored for application…" at bounding box center [674, 438] width 565 height 91
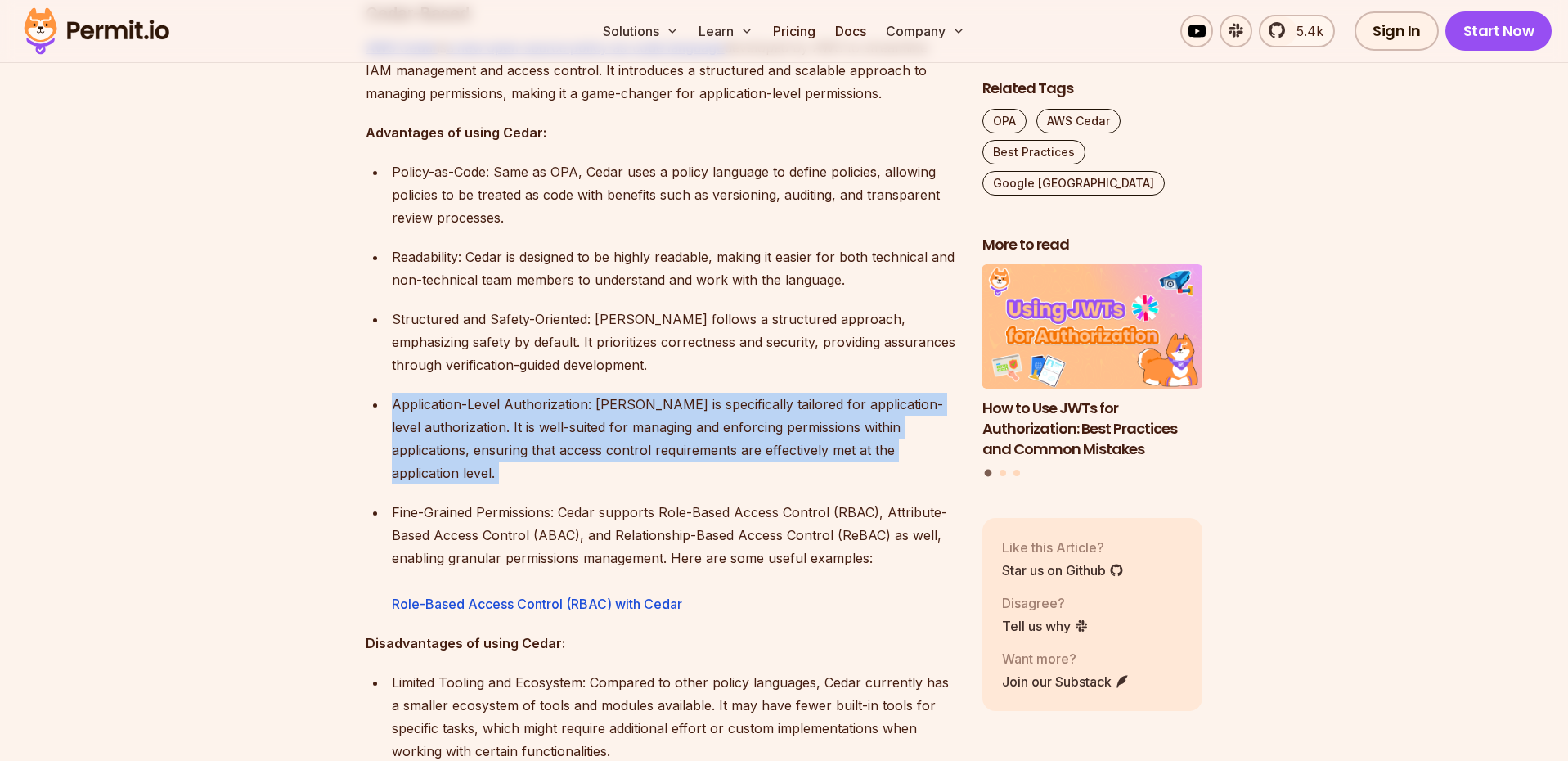
click at [493, 393] on p "Application-Level Authorization: Cedar is specifically tailored for application…" at bounding box center [674, 438] width 565 height 91
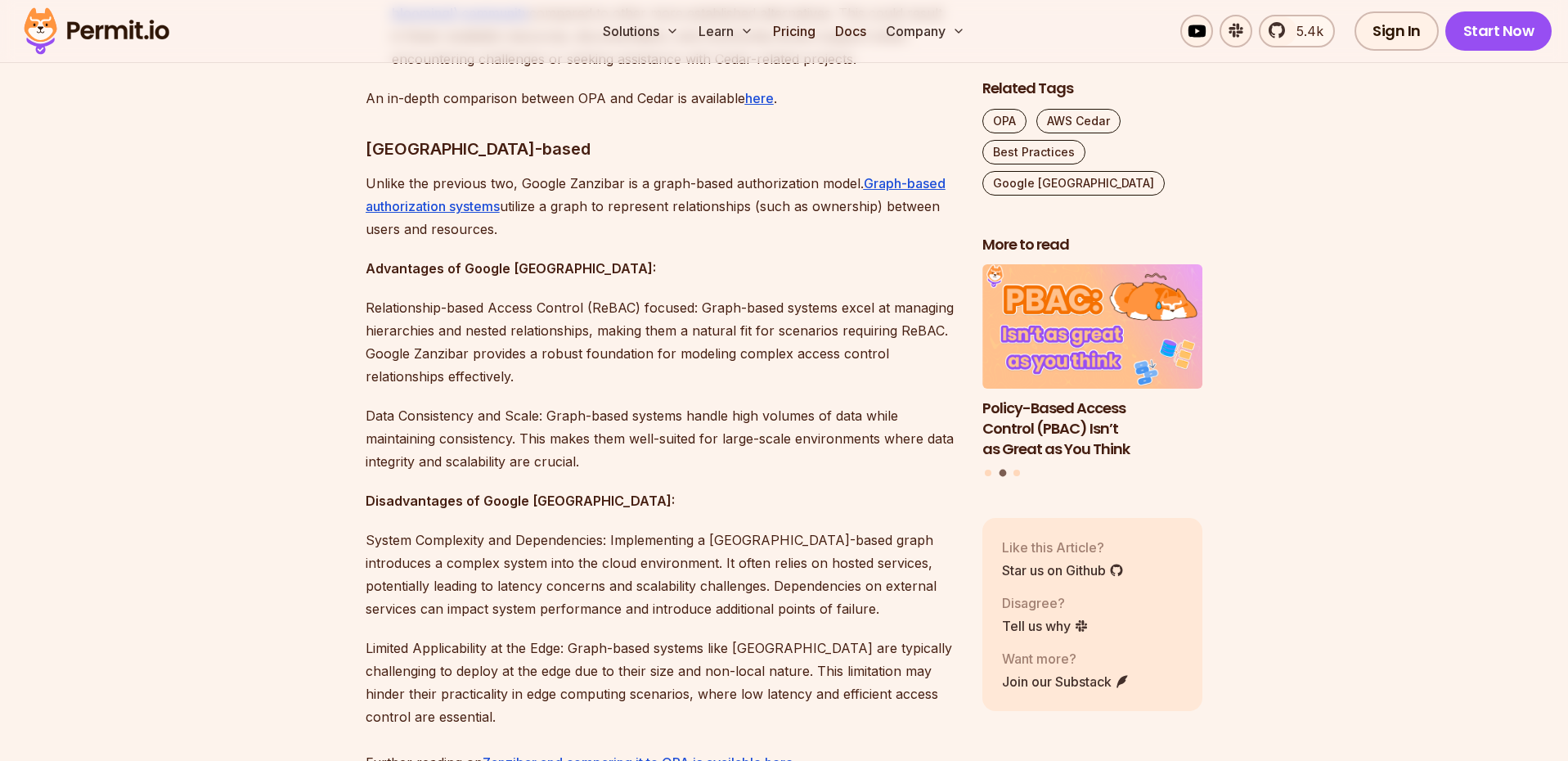
scroll to position [3204, 0]
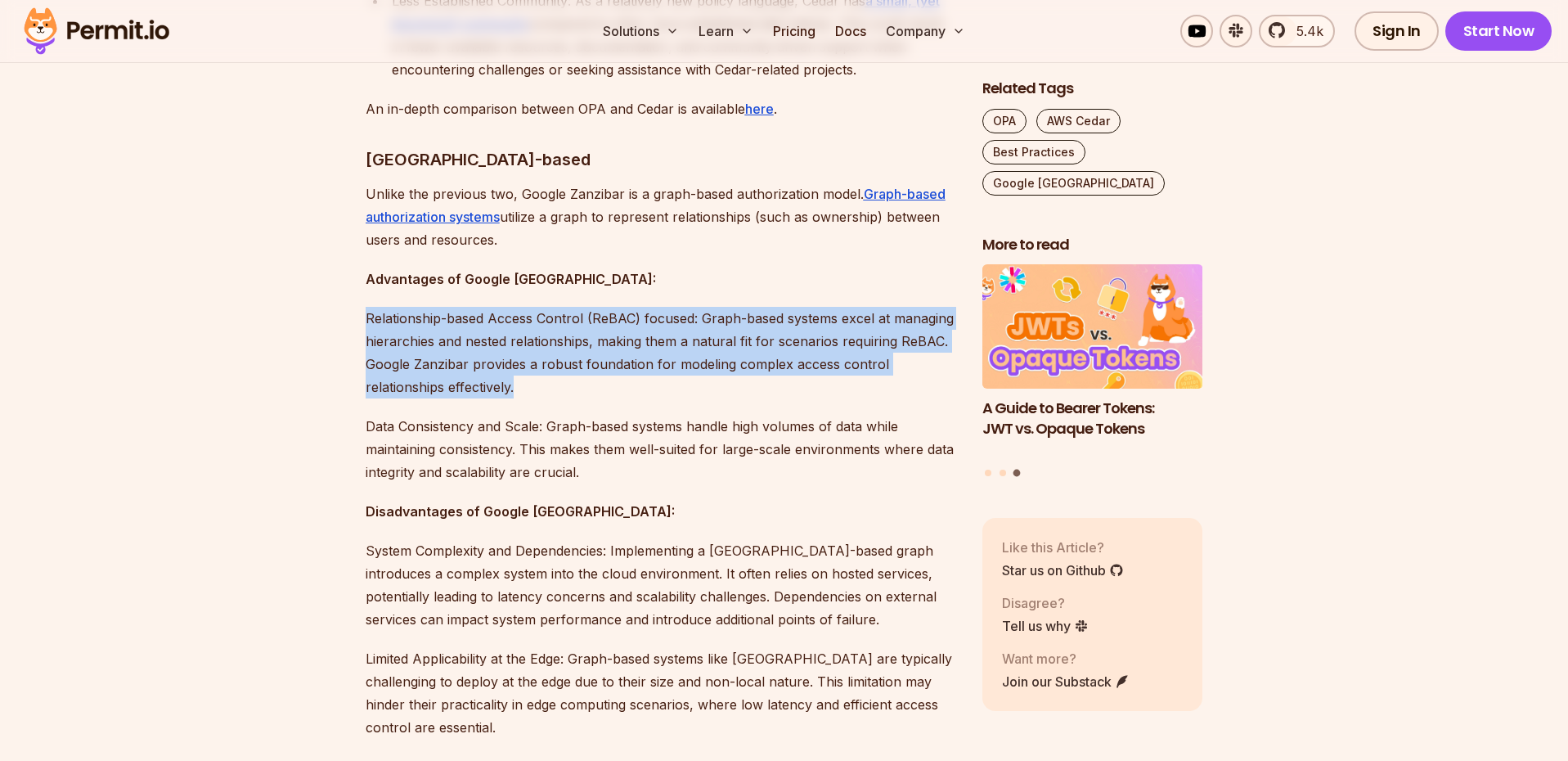
drag, startPoint x: 533, startPoint y: 261, endPoint x: 533, endPoint y: 341, distance: 80.0
click at [533, 341] on p "Relationship-based Access Control (ReBAC) focused: Graph-based systems excel at…" at bounding box center [661, 353] width 591 height 91
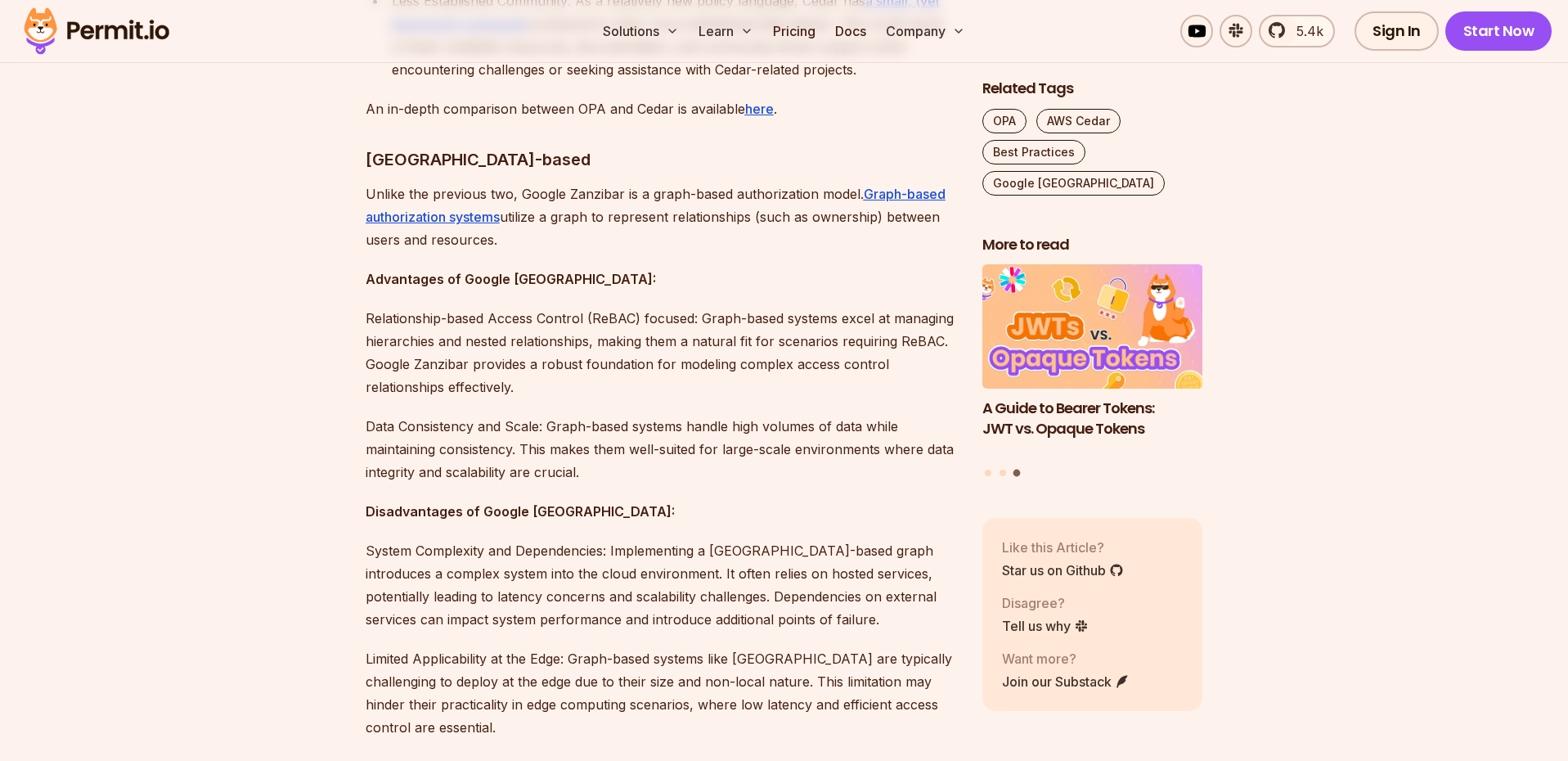
click at [533, 341] on p "Relationship-based Access Control (ReBAC) focused: Graph-based systems excel at…" at bounding box center [661, 353] width 591 height 91
click at [516, 415] on p "Data Consistency and Scale: Graph-based systems handle high volumes of data whi…" at bounding box center [661, 450] width 591 height 69
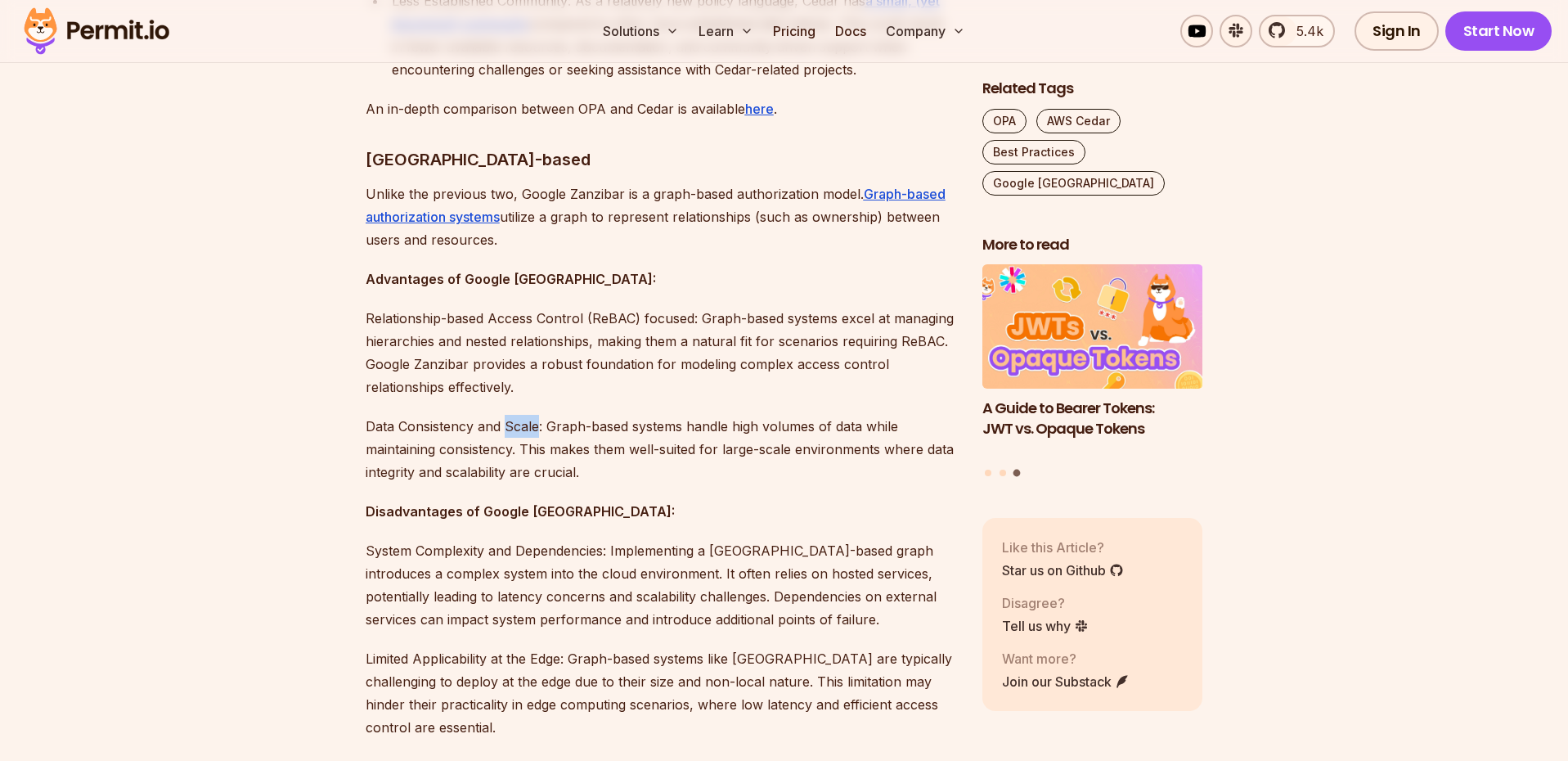
click at [500, 415] on p "Data Consistency and Scale: Graph-based systems handle high volumes of data whi…" at bounding box center [661, 450] width 591 height 69
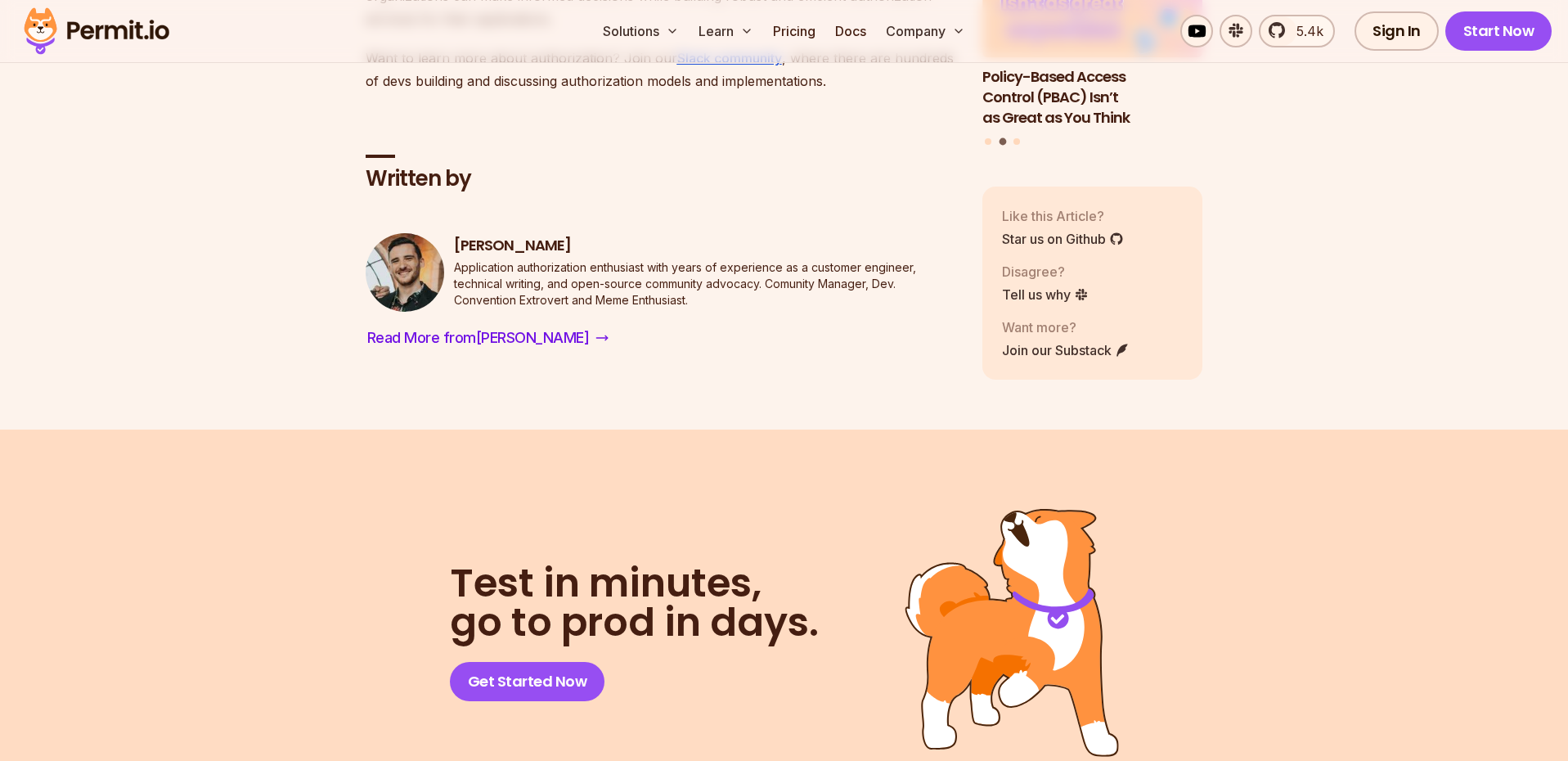
scroll to position [4475, 0]
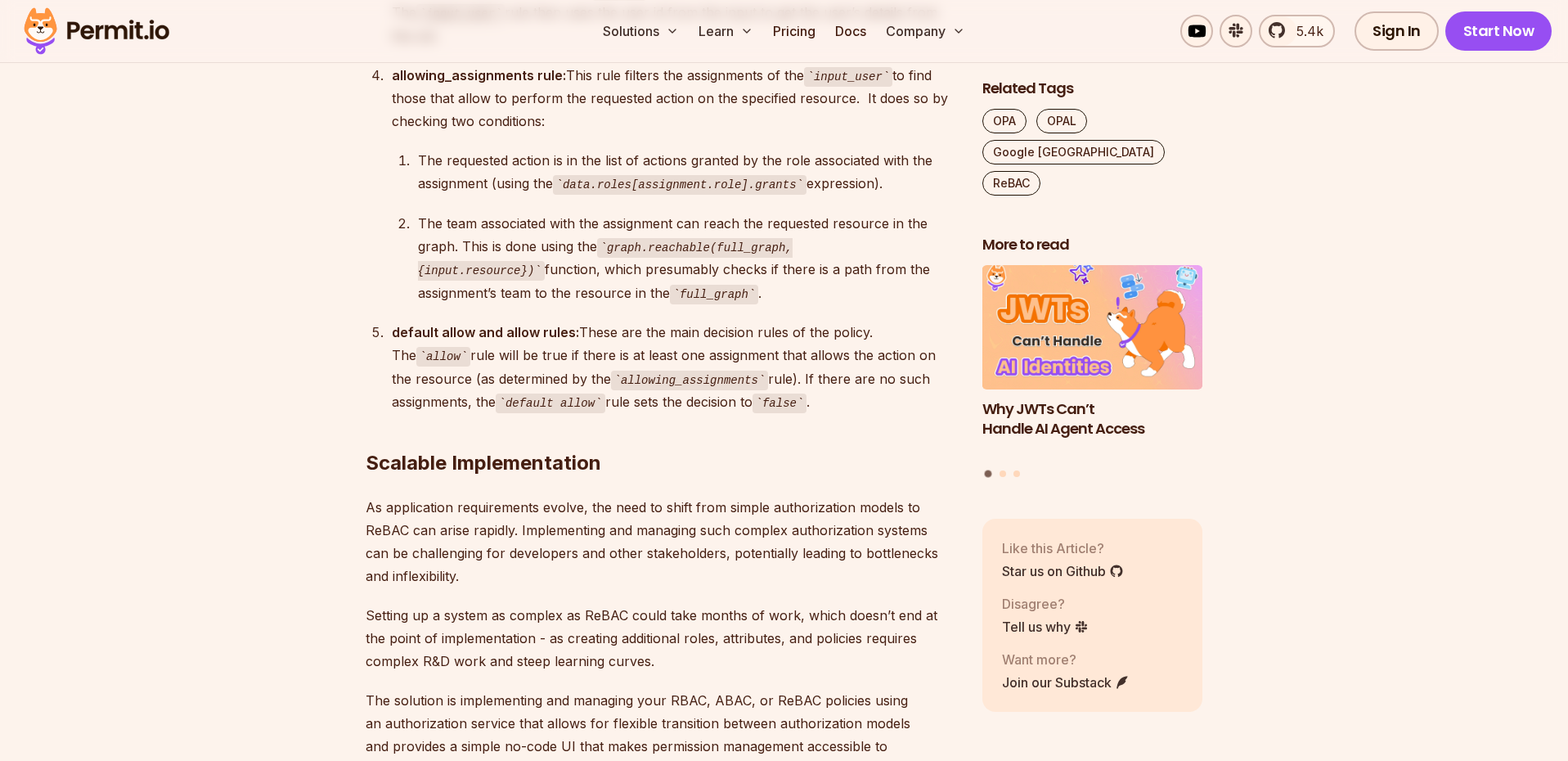
scroll to position [10185, 0]
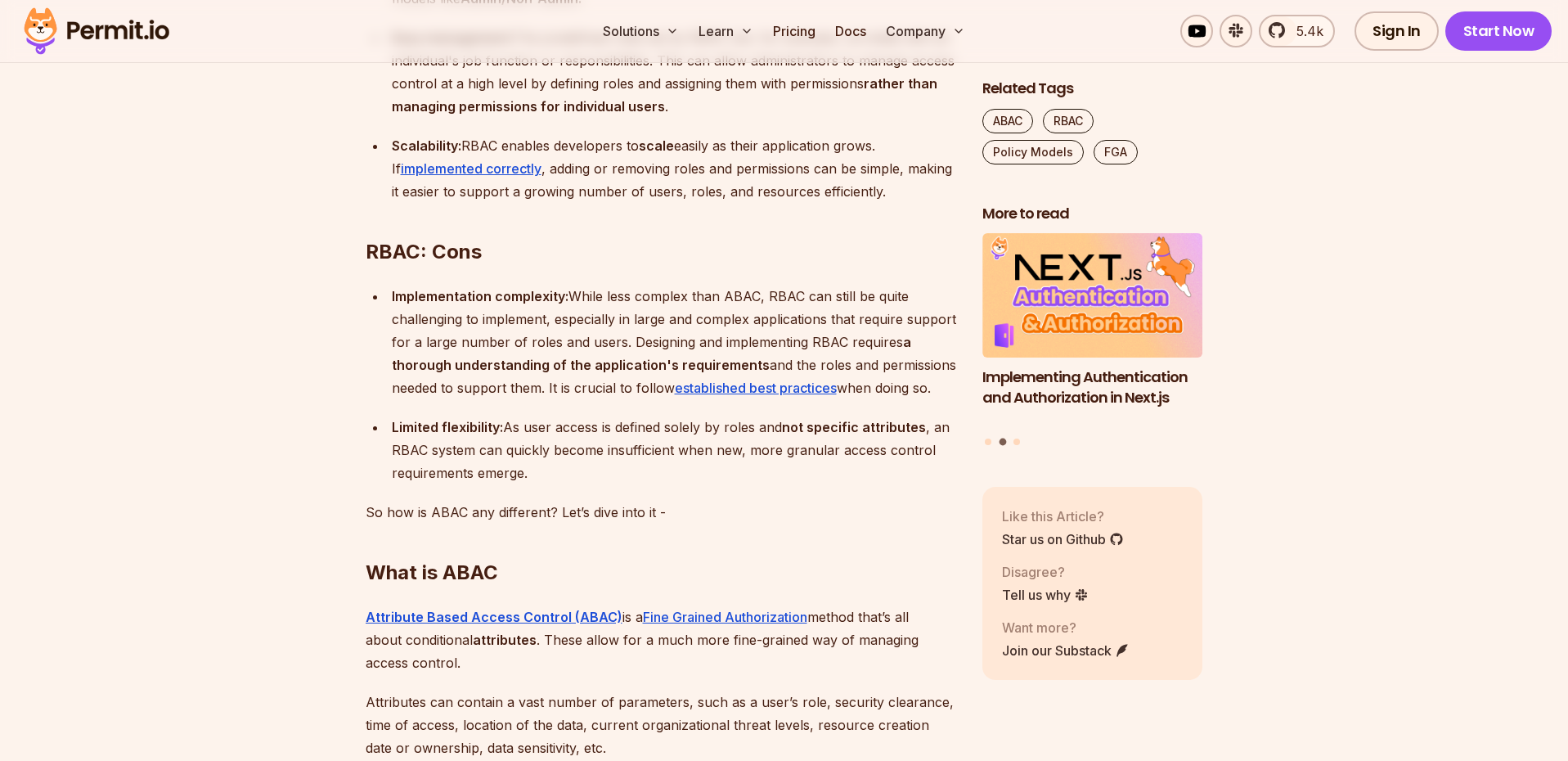
scroll to position [1826, 0]
click at [695, 373] on strong "a thorough understanding of the application's requirements" at bounding box center [651, 353] width 519 height 40
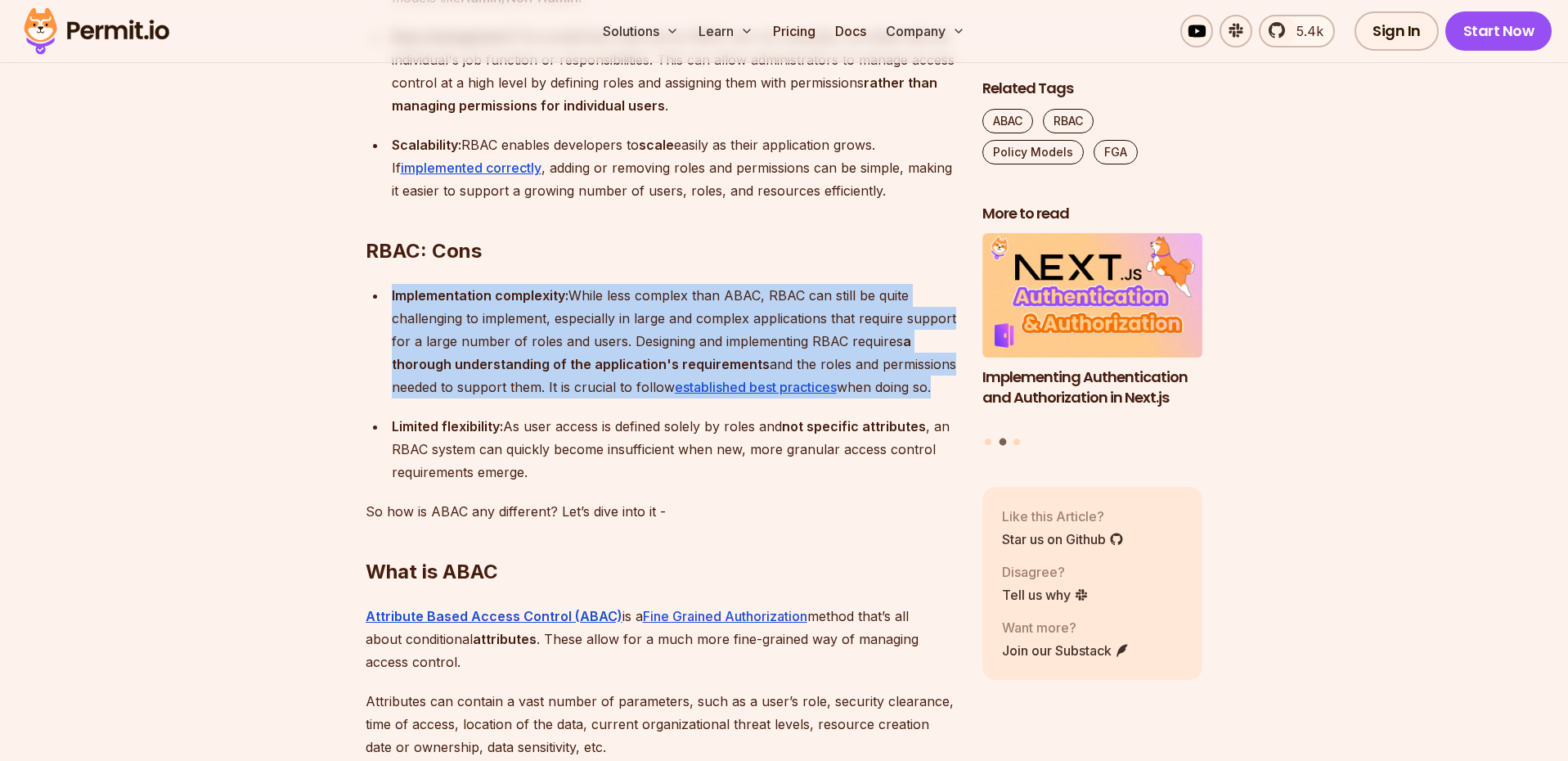
click at [696, 374] on div "Implementation complexity: While less complex than ABAC, RBAC can still be quit…" at bounding box center [674, 341] width 565 height 115
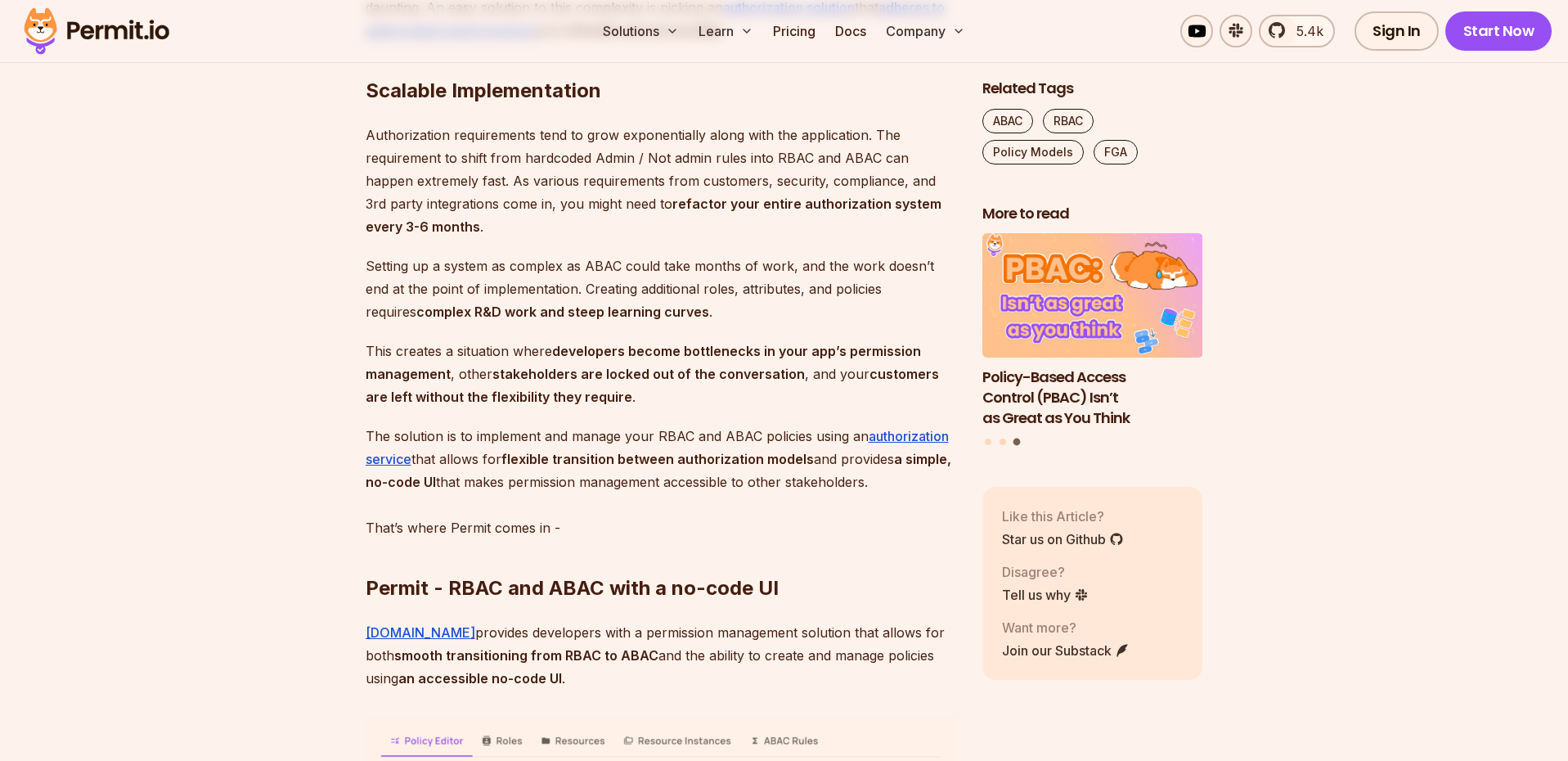
scroll to position [4663, 0]
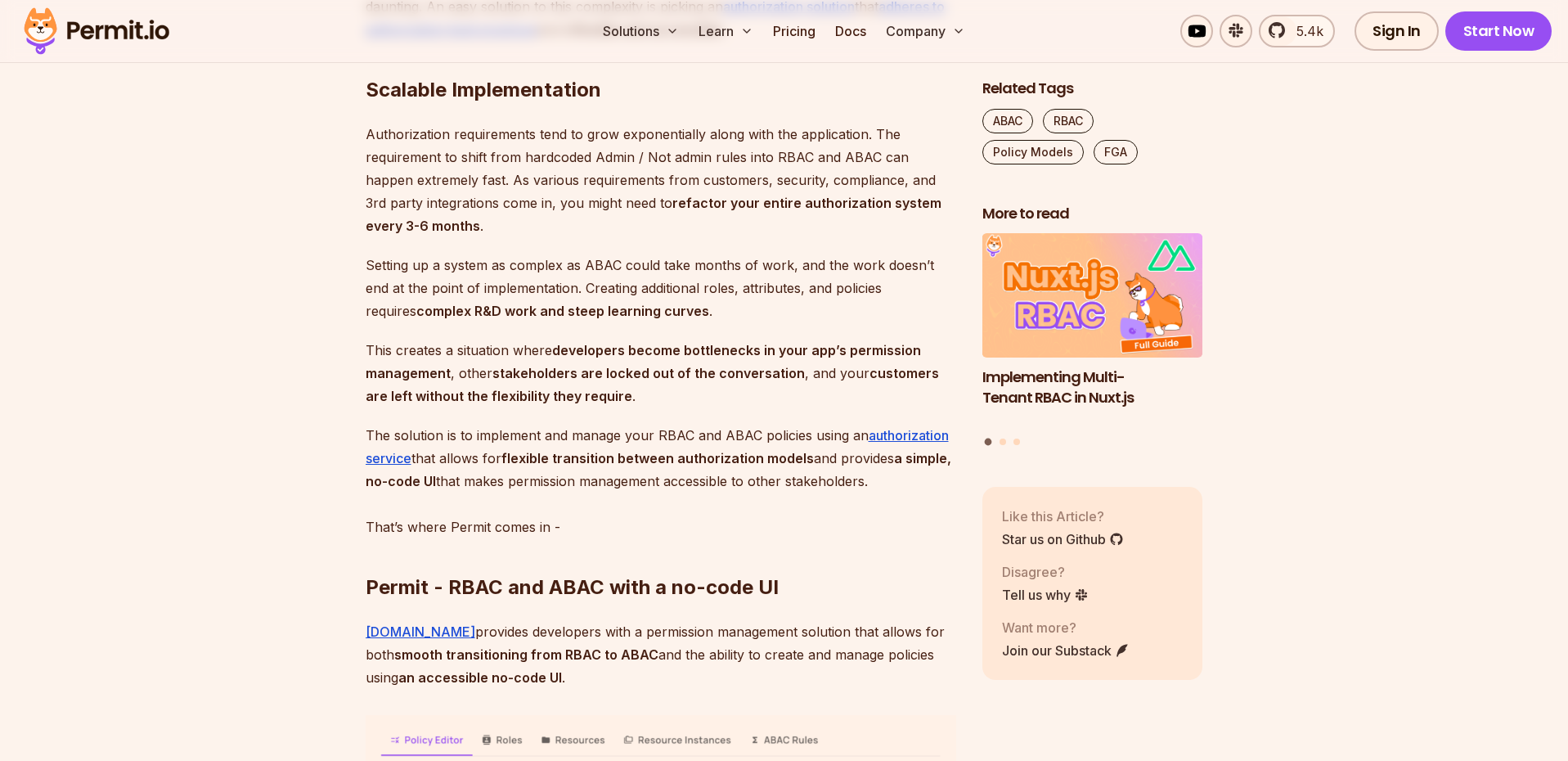
click at [645, 167] on p "Authorization requirements tend to grow exponentially along with the applicatio…" at bounding box center [661, 179] width 591 height 115
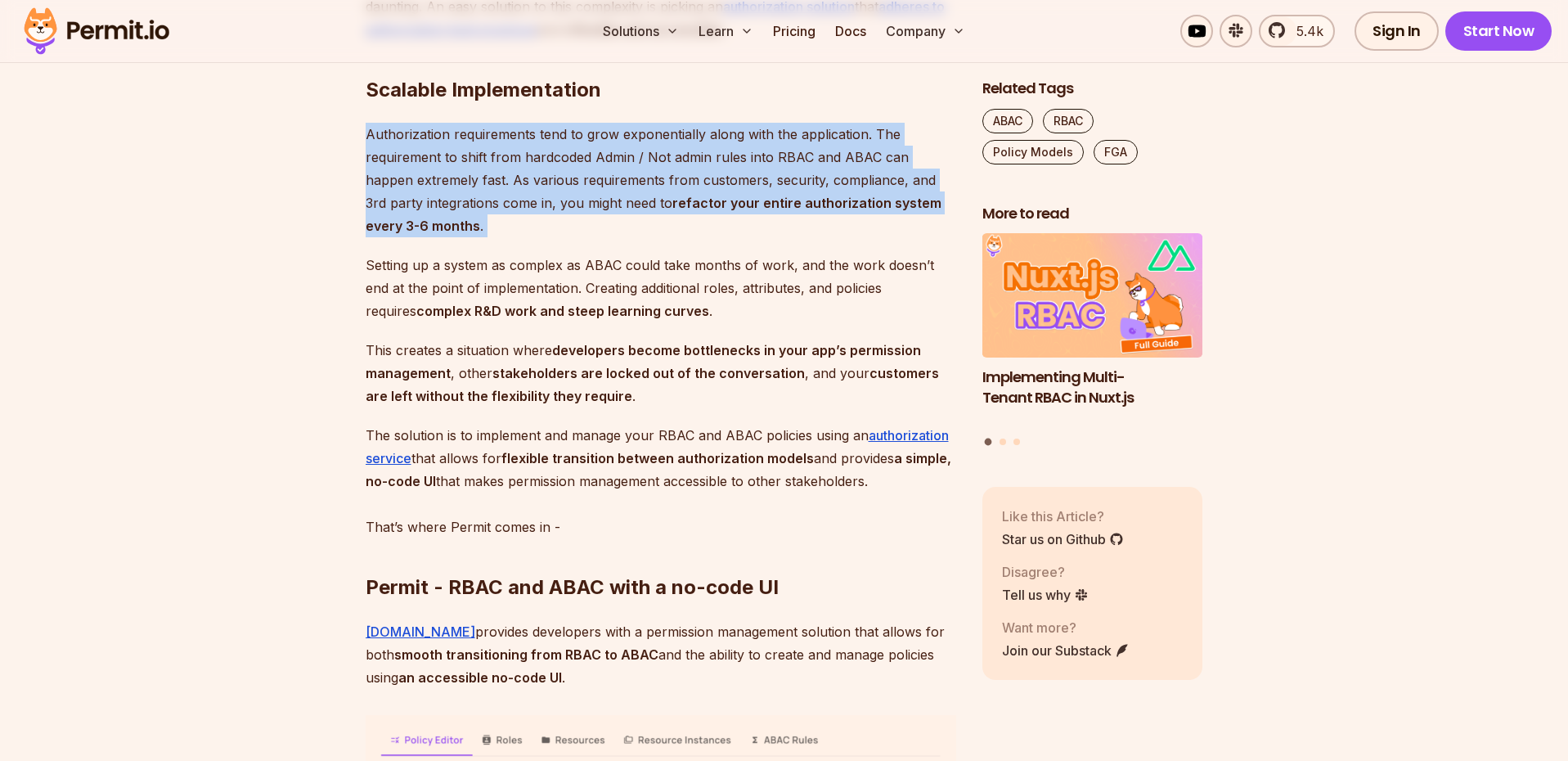
click at [634, 217] on strong "refactor your entire authorization system every 3-6 months" at bounding box center [654, 215] width 576 height 40
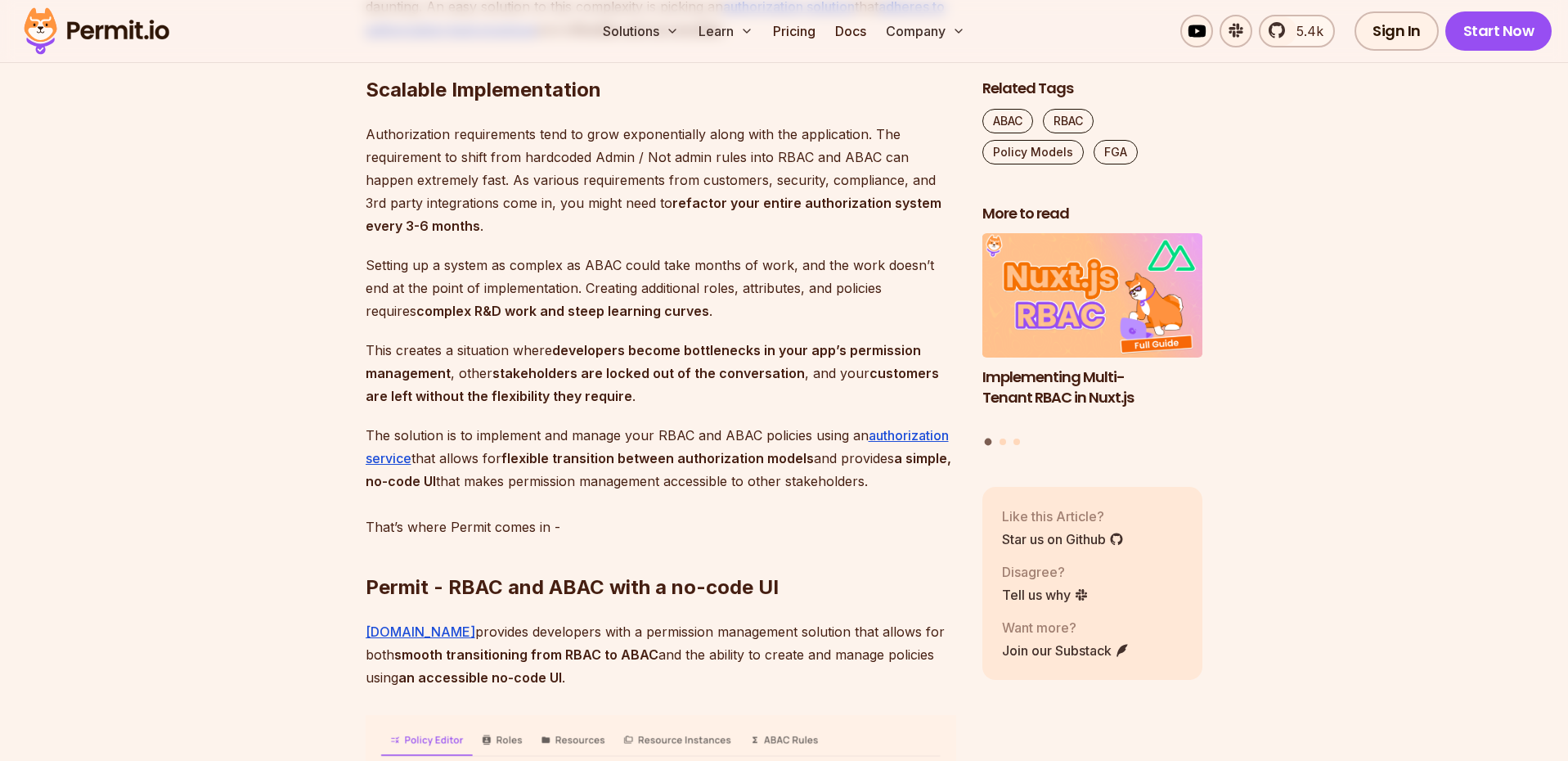
click at [634, 217] on strong "refactor your entire authorization system every 3-6 months" at bounding box center [654, 215] width 576 height 40
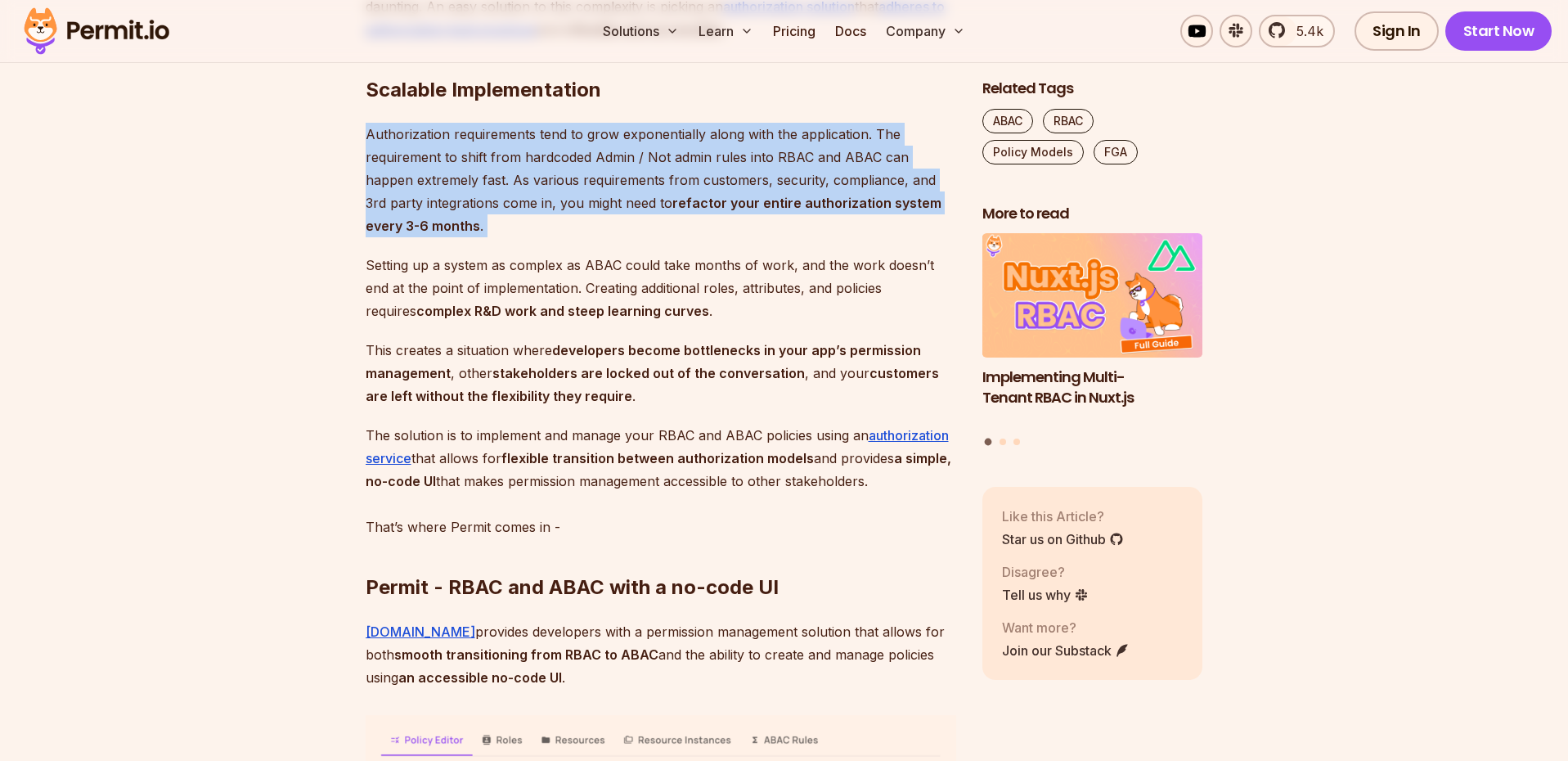
click at [481, 207] on p "Authorization requirements tend to grow exponentially along with the applicatio…" at bounding box center [661, 179] width 591 height 115
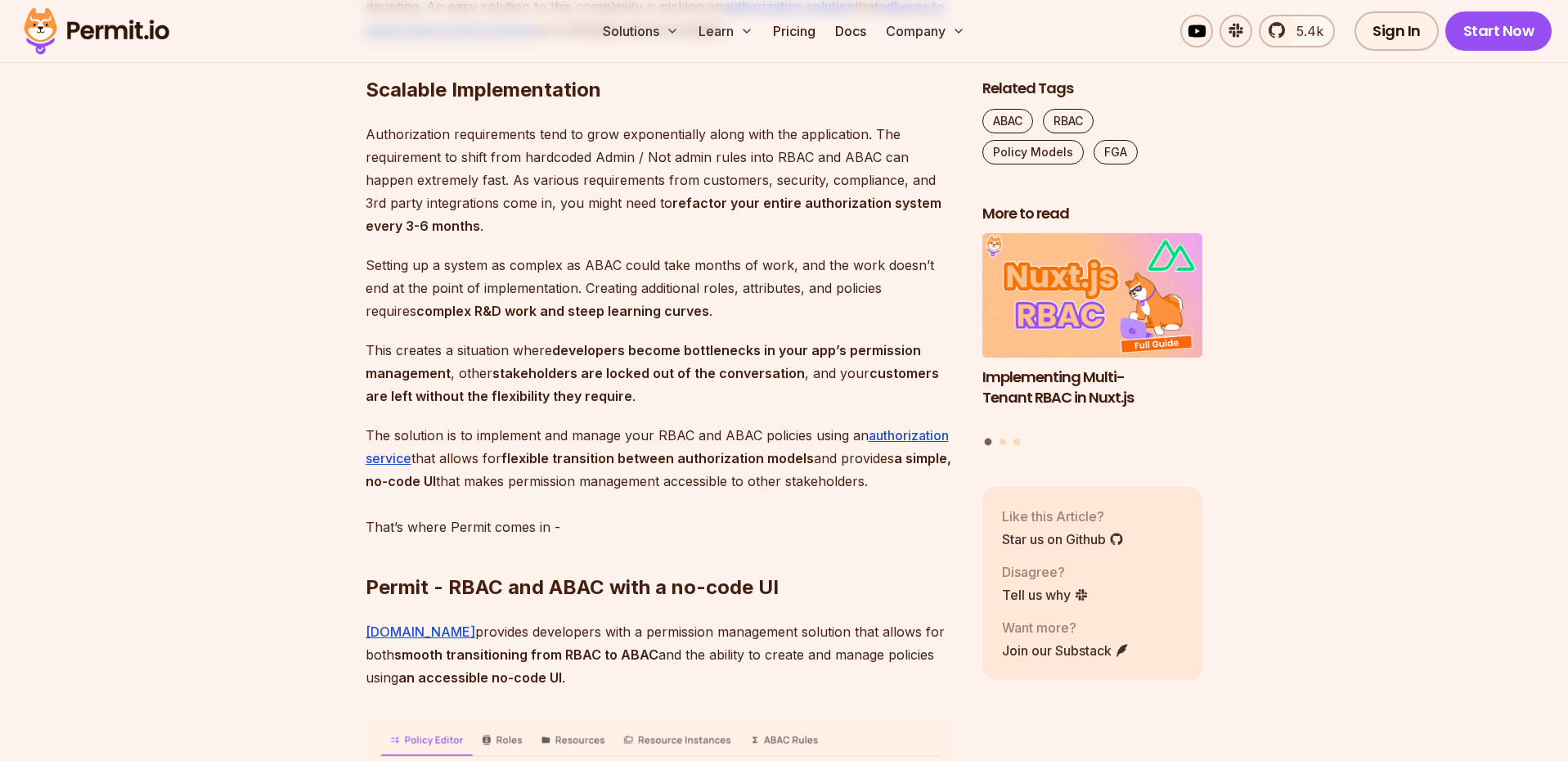
click at [481, 207] on p "Authorization requirements tend to grow exponentially along with the applicatio…" at bounding box center [661, 179] width 591 height 115
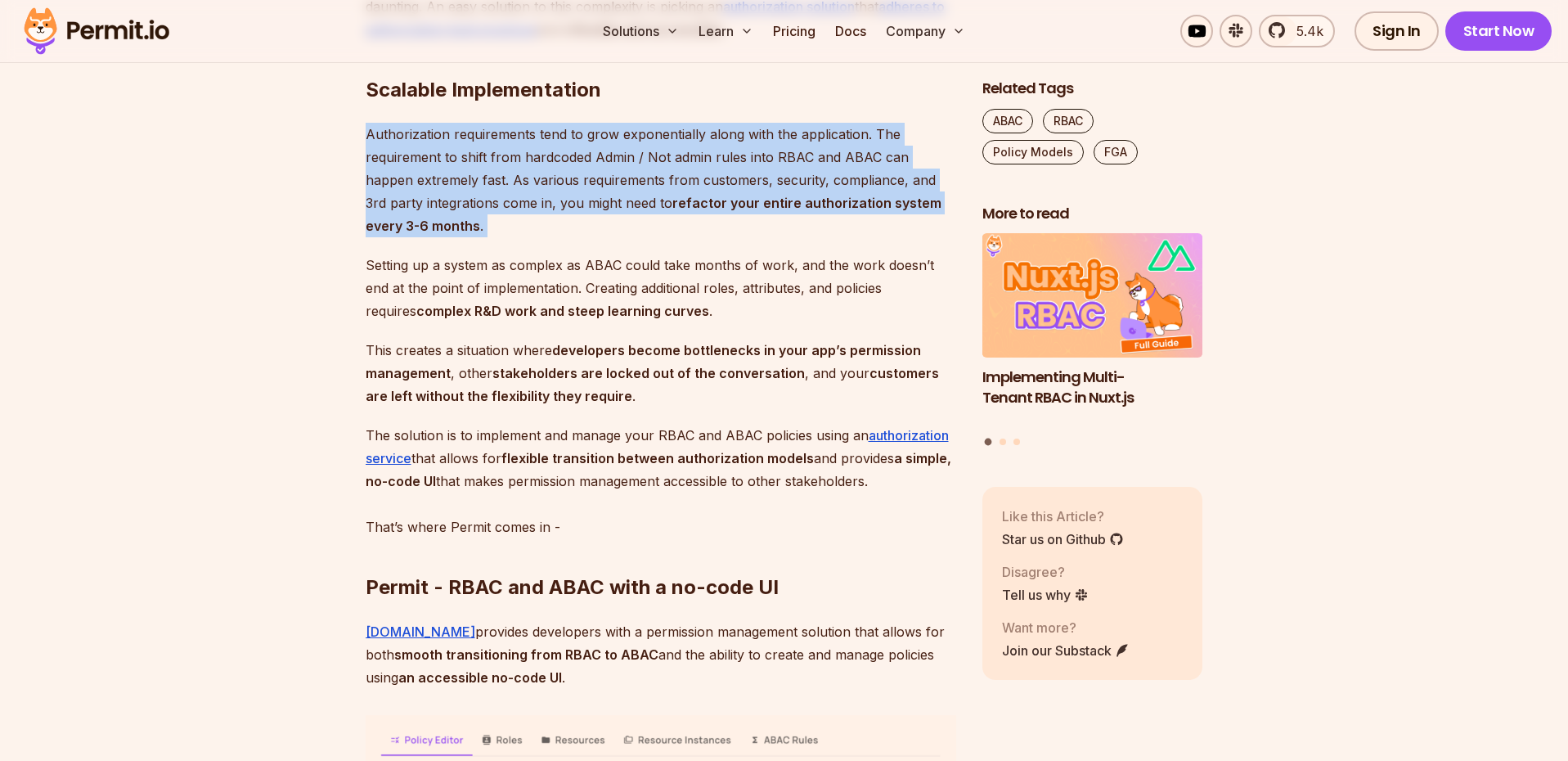
click at [530, 213] on p "Authorization requirements tend to grow exponentially along with the applicatio…" at bounding box center [661, 179] width 591 height 115
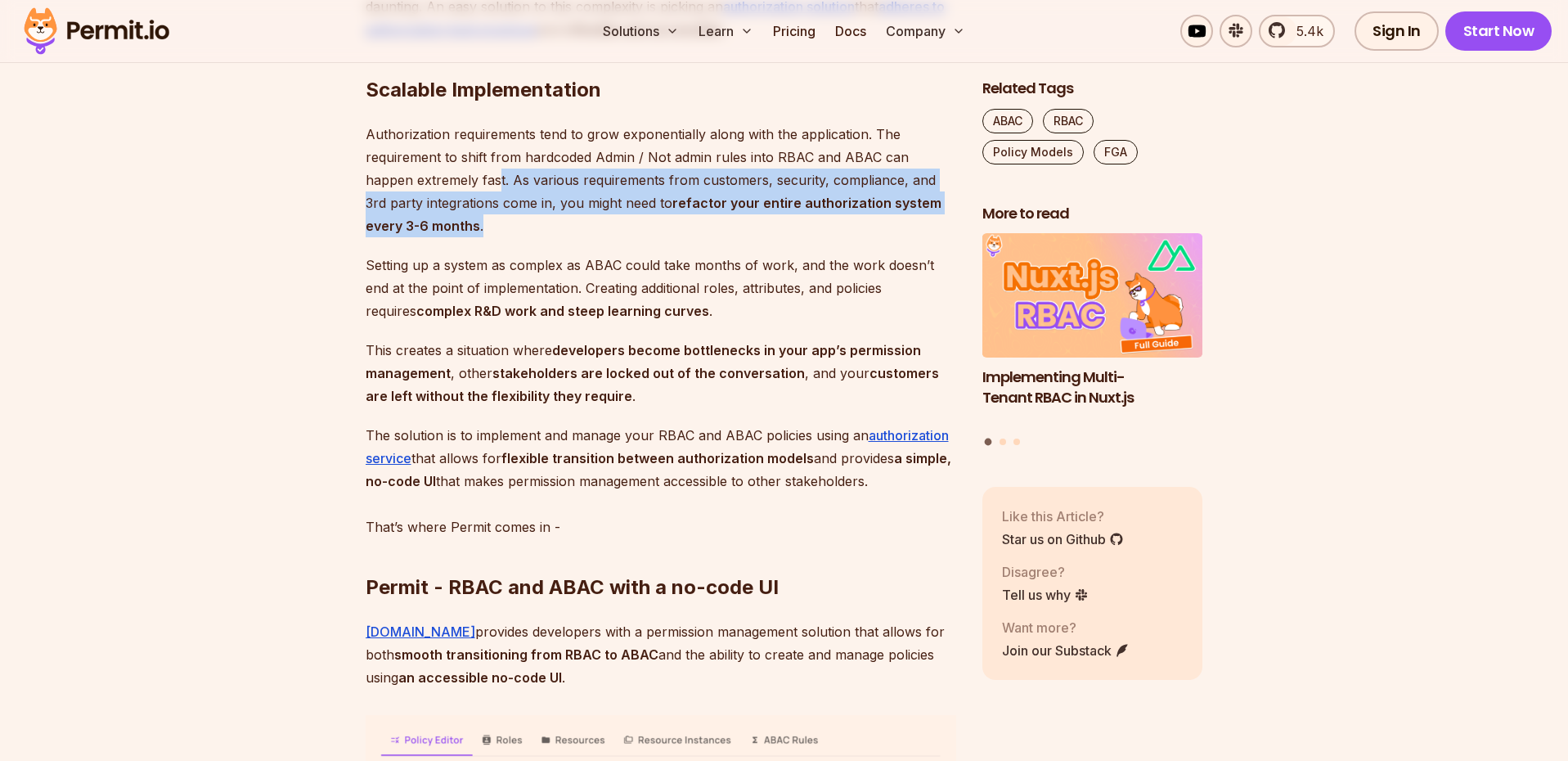
drag, startPoint x: 513, startPoint y: 248, endPoint x: 450, endPoint y: 210, distance: 73.6
click at [450, 210] on p "Authorization requirements tend to grow exponentially along with the applicatio…" at bounding box center [661, 179] width 591 height 115
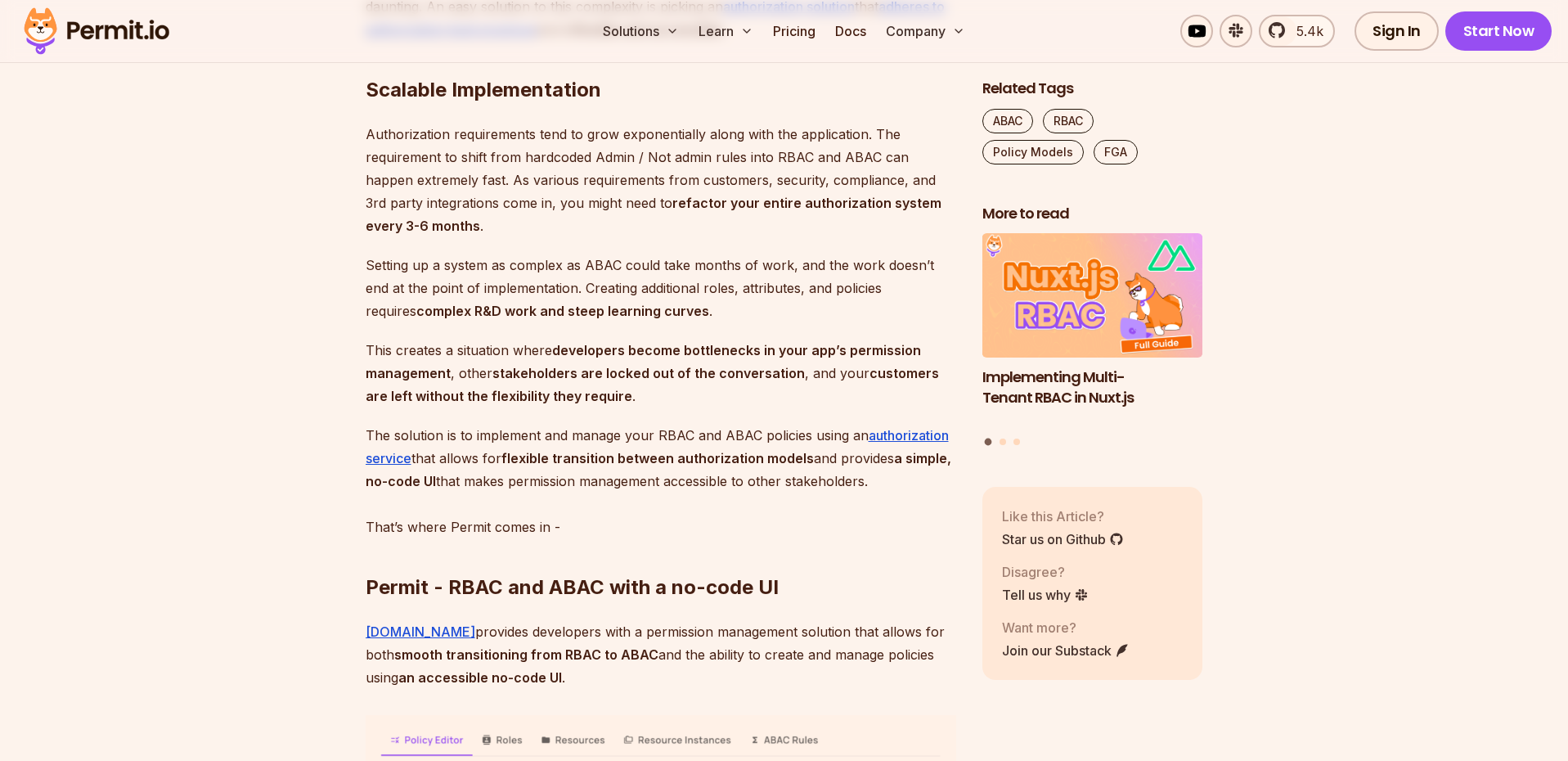
click at [458, 211] on p "Authorization requirements tend to grow exponentially along with the applicatio…" at bounding box center [661, 179] width 591 height 115
click at [503, 219] on p "Authorization requirements tend to grow exponentially along with the applicatio…" at bounding box center [661, 179] width 591 height 115
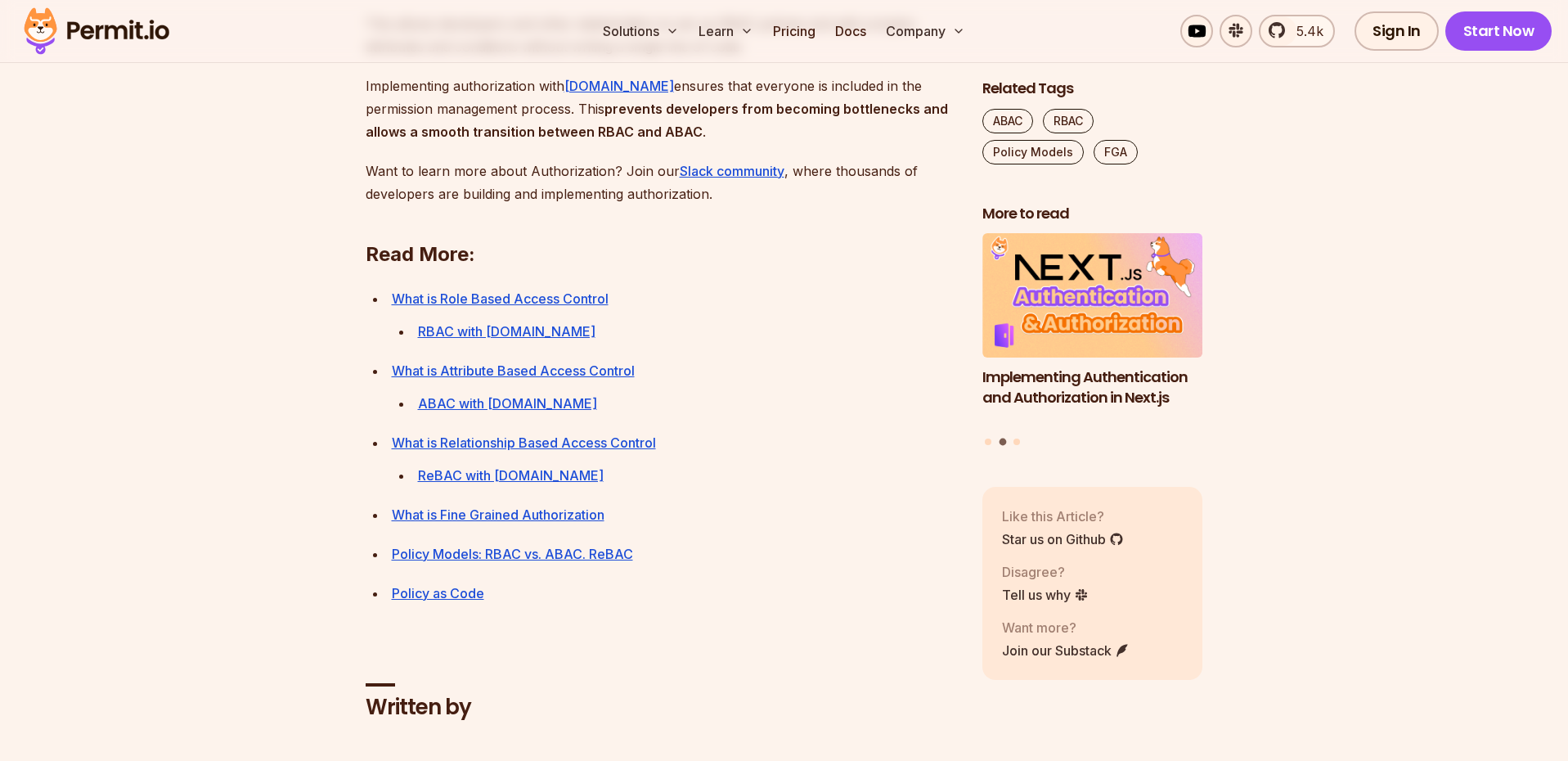
scroll to position [5807, 0]
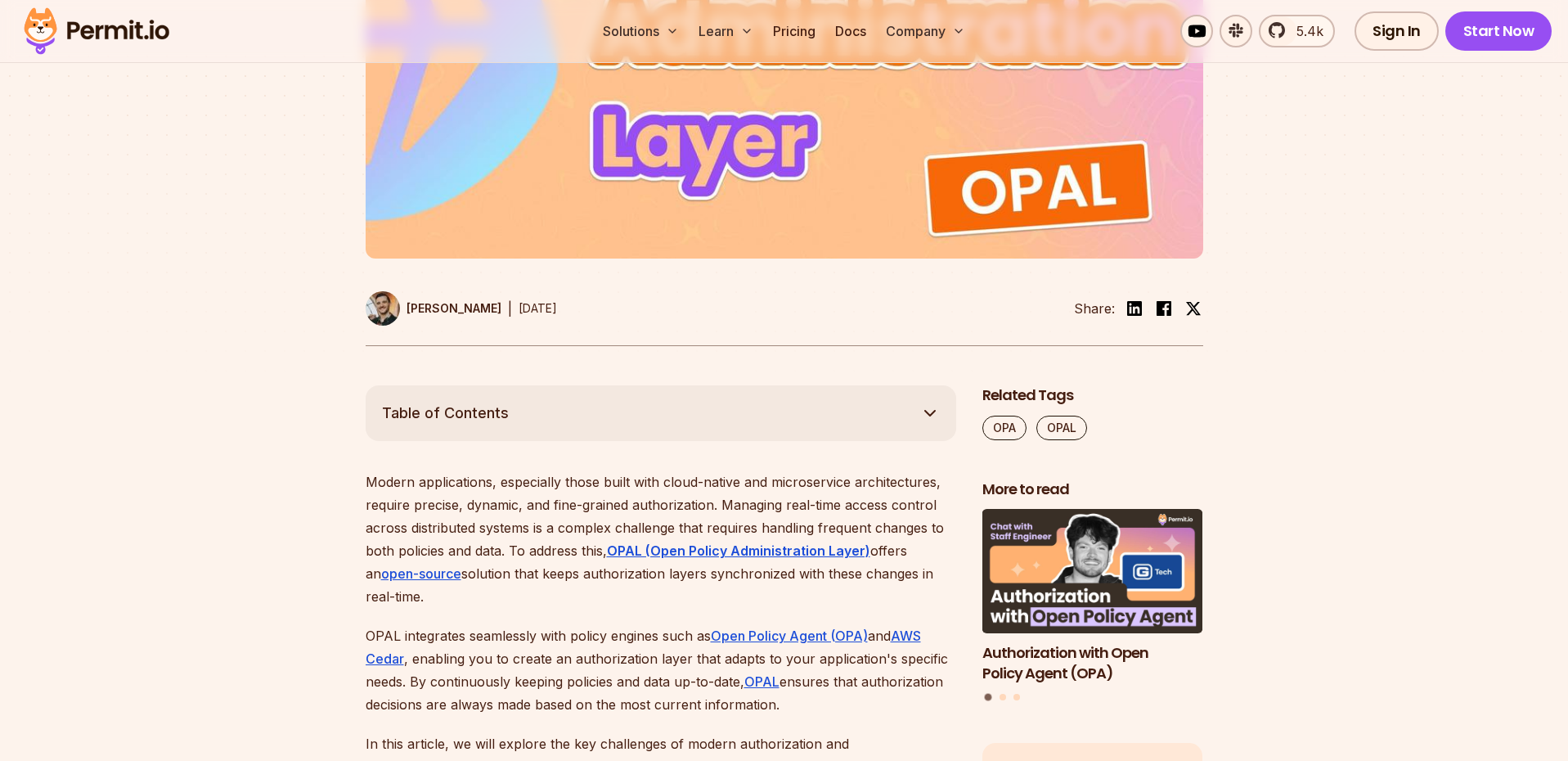
scroll to position [607, 0]
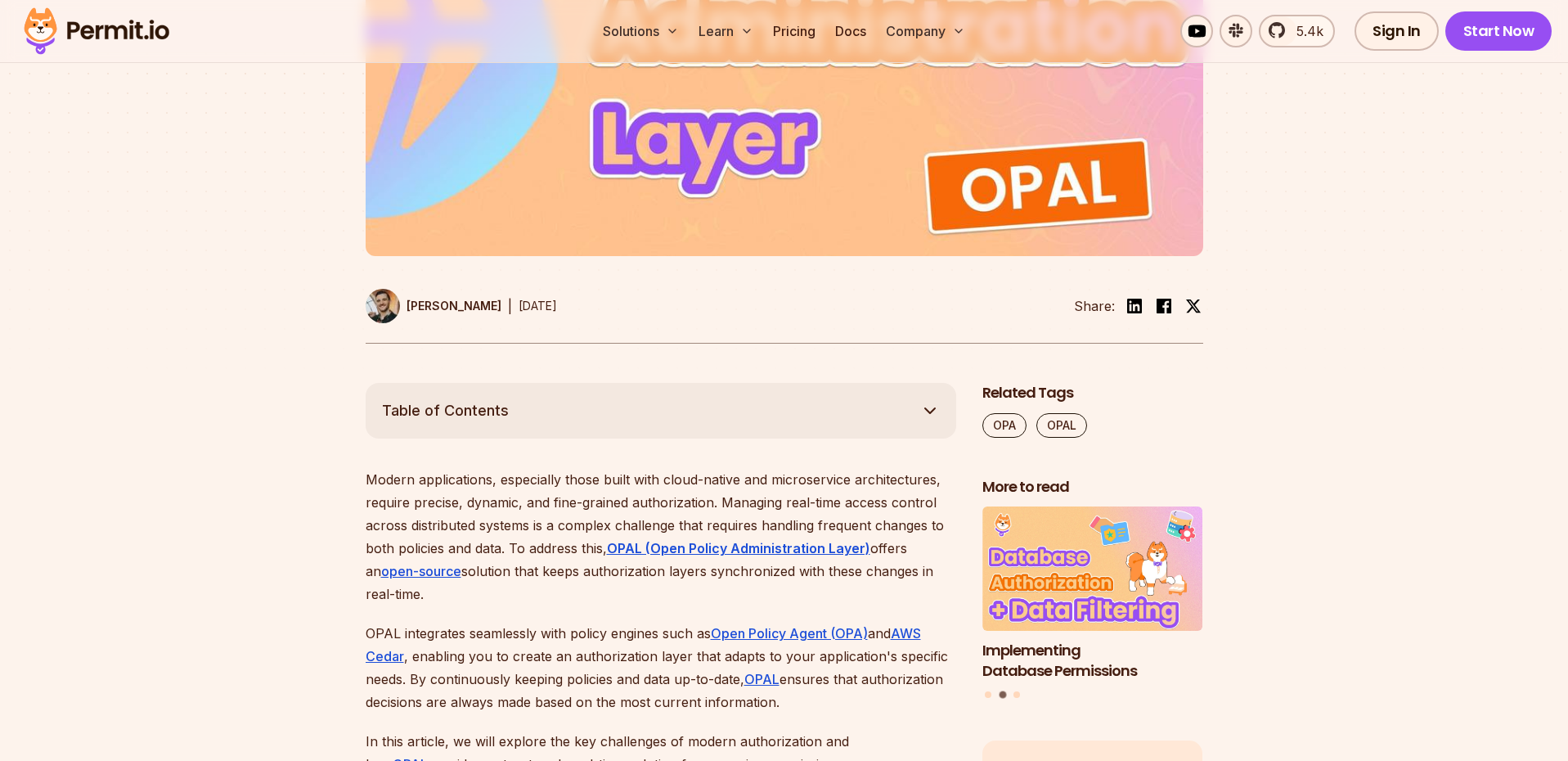
click at [446, 580] on p "Modern applications, especially those built with cloud-native and microservice …" at bounding box center [661, 537] width 591 height 137
click at [442, 569] on link "open-source" at bounding box center [421, 571] width 80 height 16
